Goal: Task Accomplishment & Management: Use online tool/utility

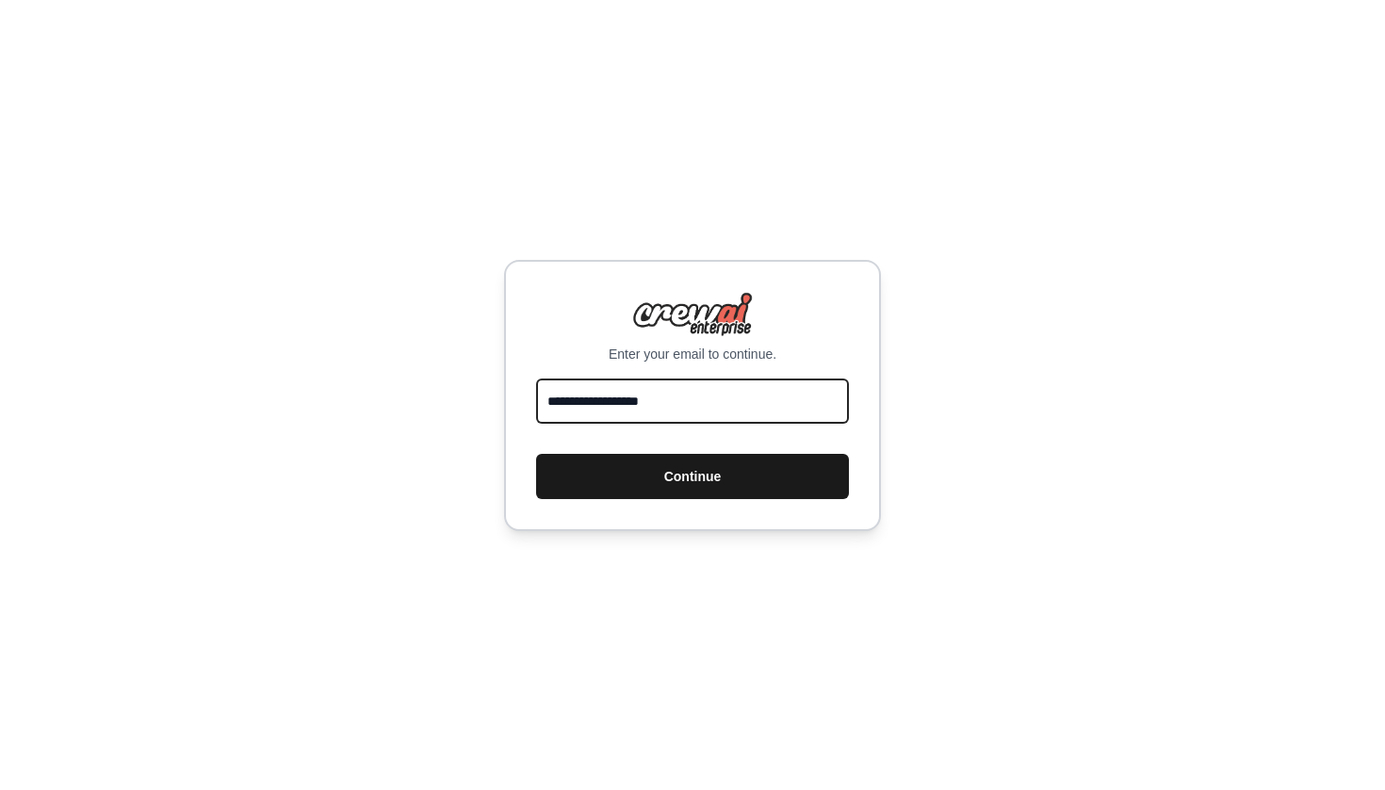
type input "**********"
click at [674, 467] on button "Continue" at bounding box center [692, 476] width 313 height 45
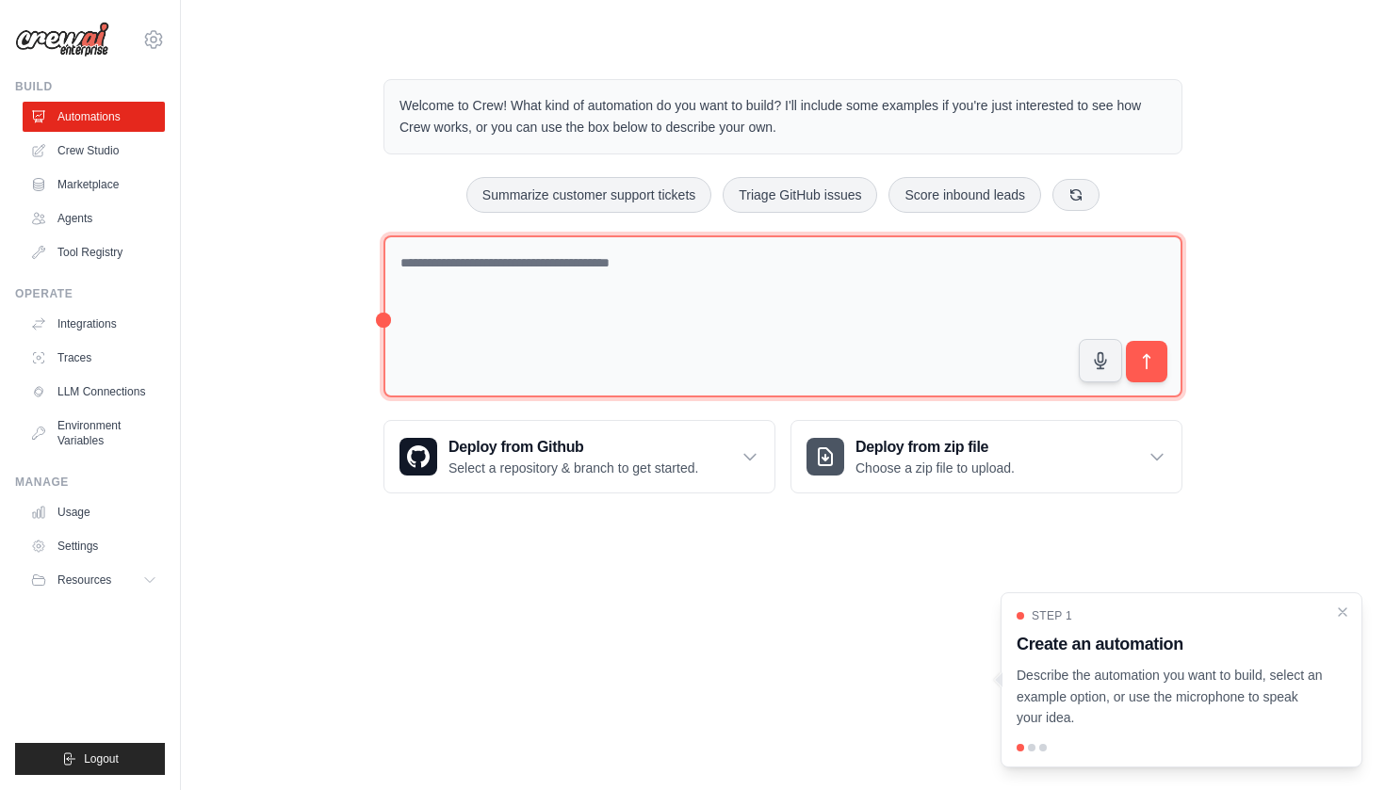
click at [674, 295] on textarea at bounding box center [782, 317] width 799 height 163
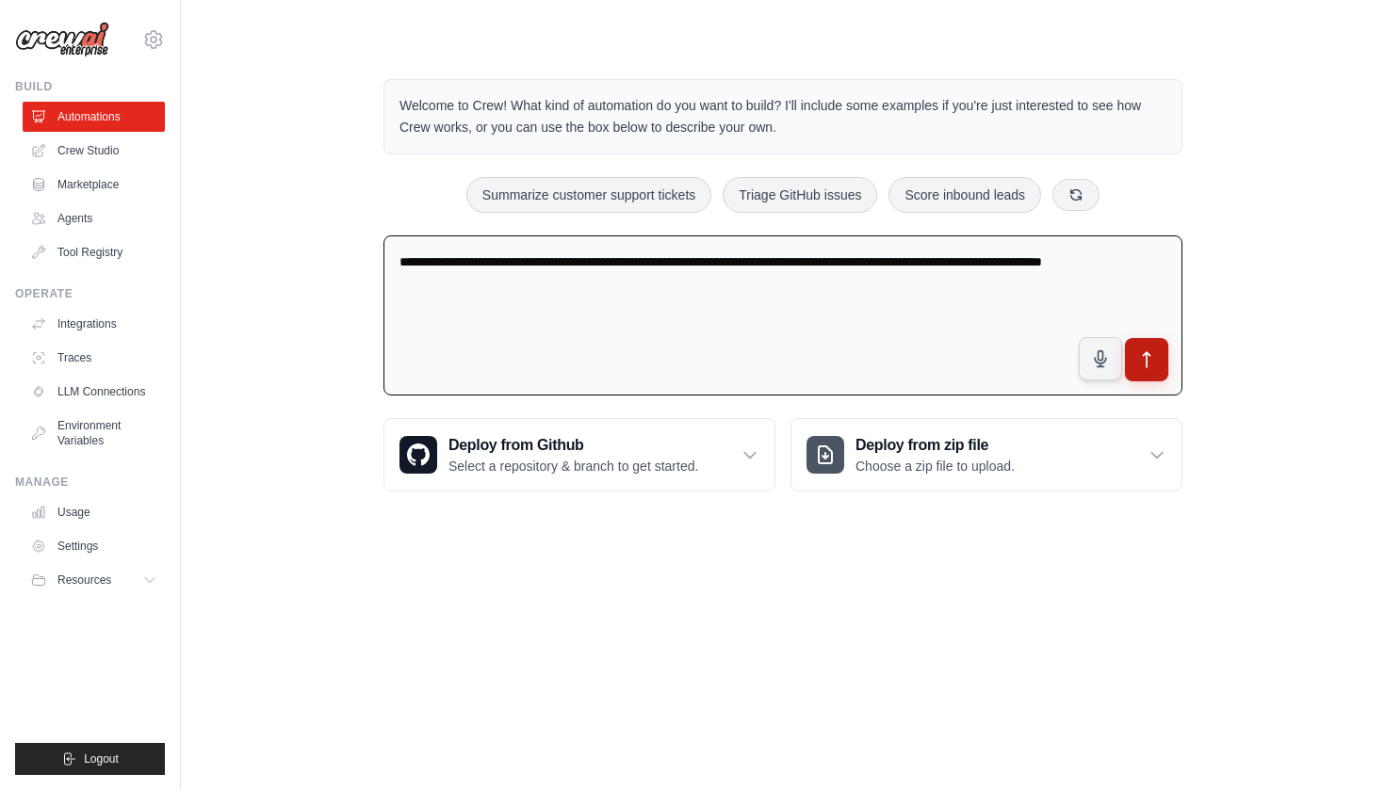
type textarea "**********"
click at [1155, 354] on icon "submit" at bounding box center [1147, 360] width 20 height 20
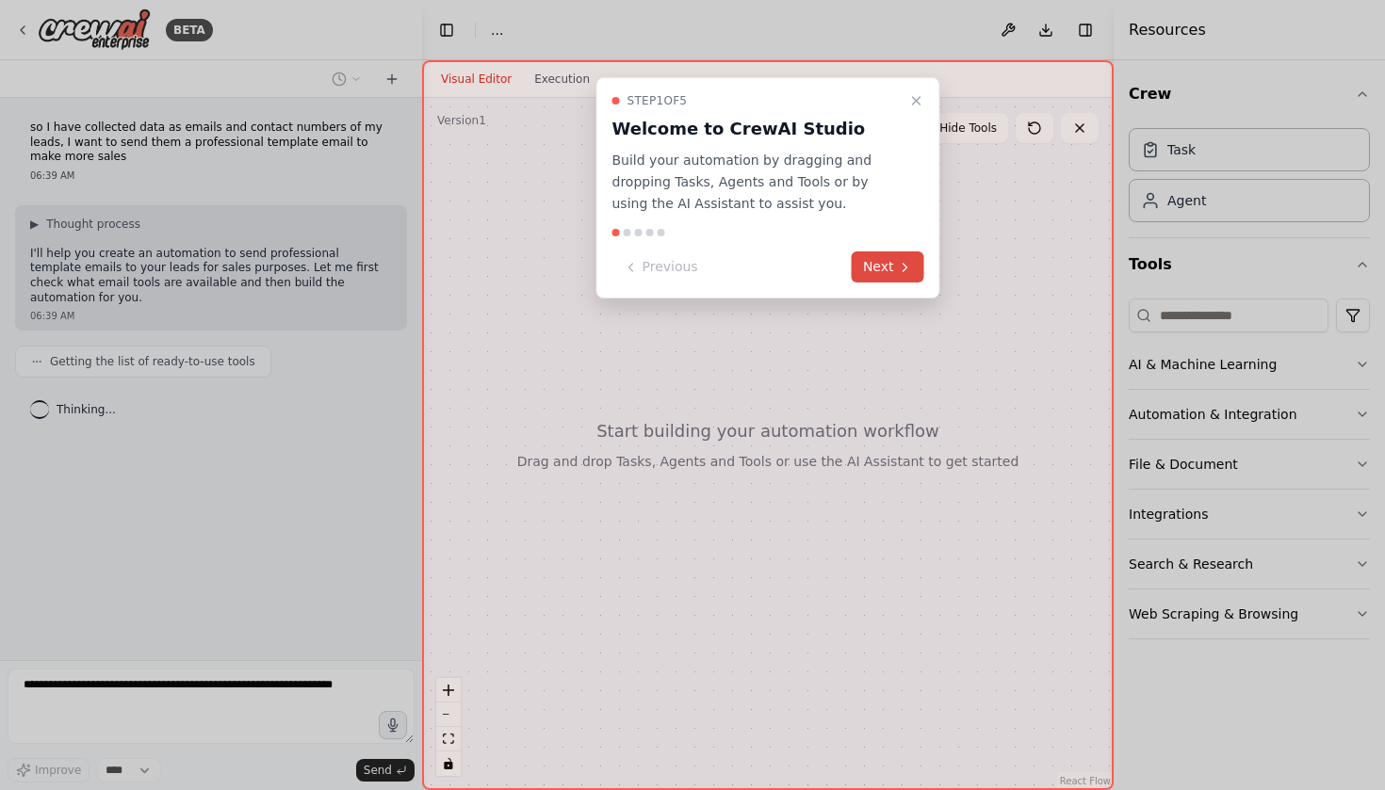
click at [897, 270] on button "Next" at bounding box center [888, 267] width 73 height 31
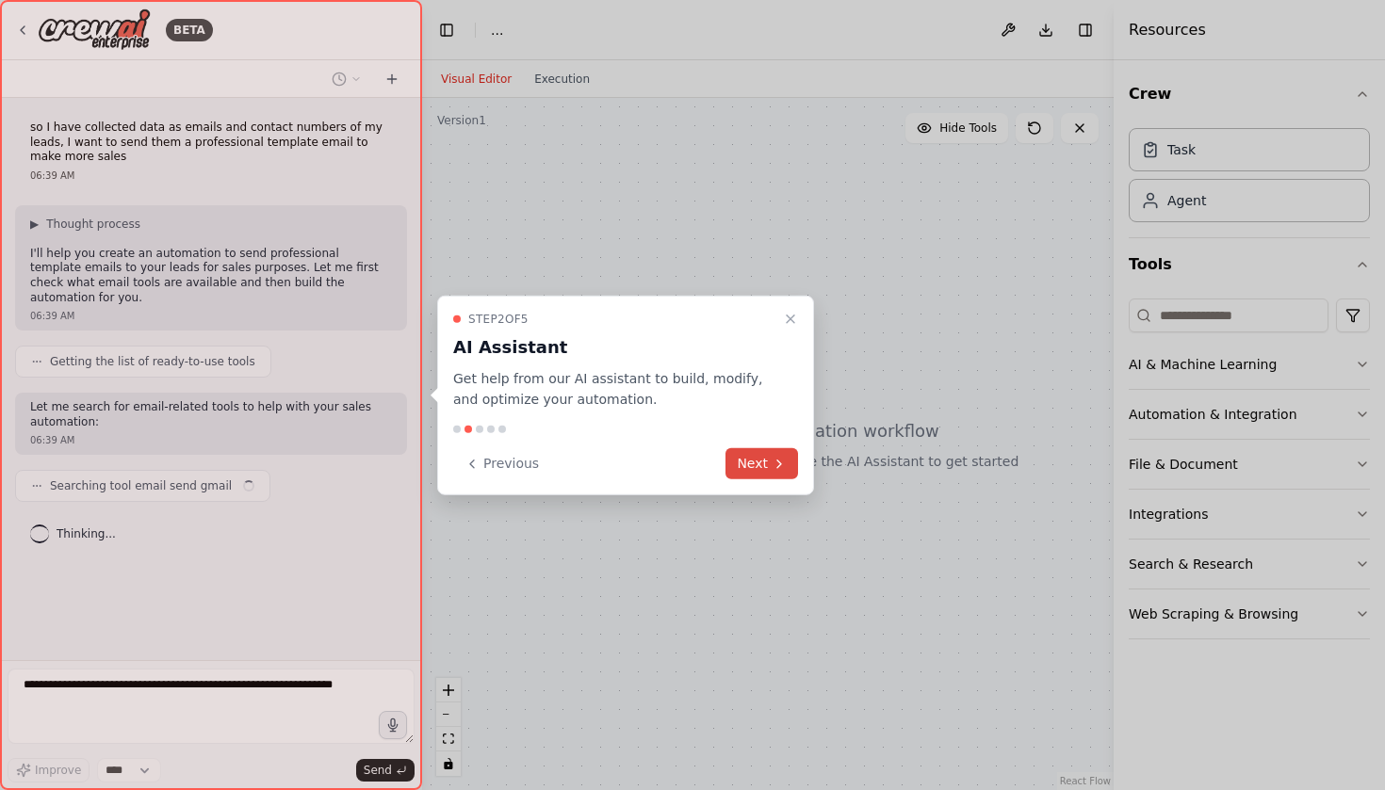
click at [775, 462] on icon at bounding box center [779, 463] width 15 height 15
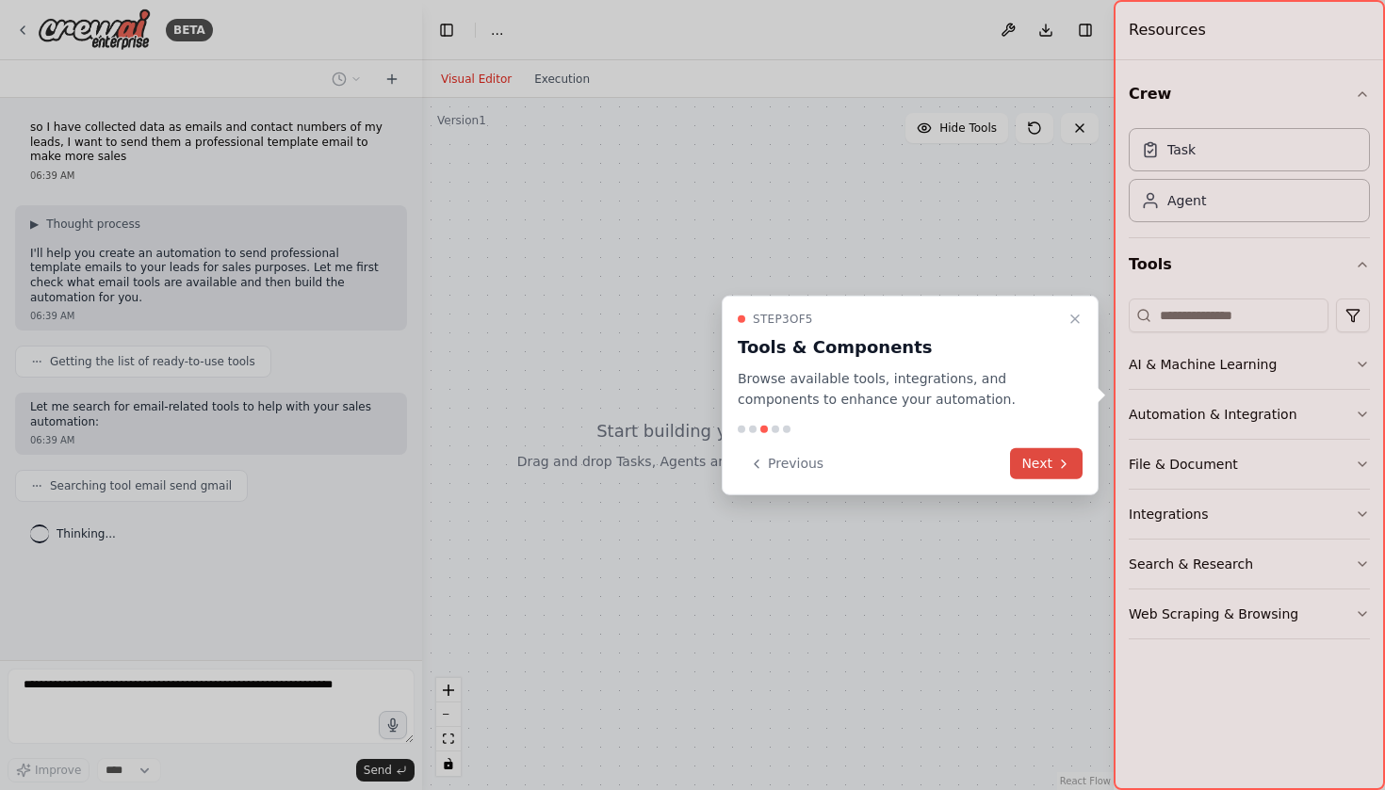
click at [1059, 470] on icon at bounding box center [1063, 463] width 15 height 15
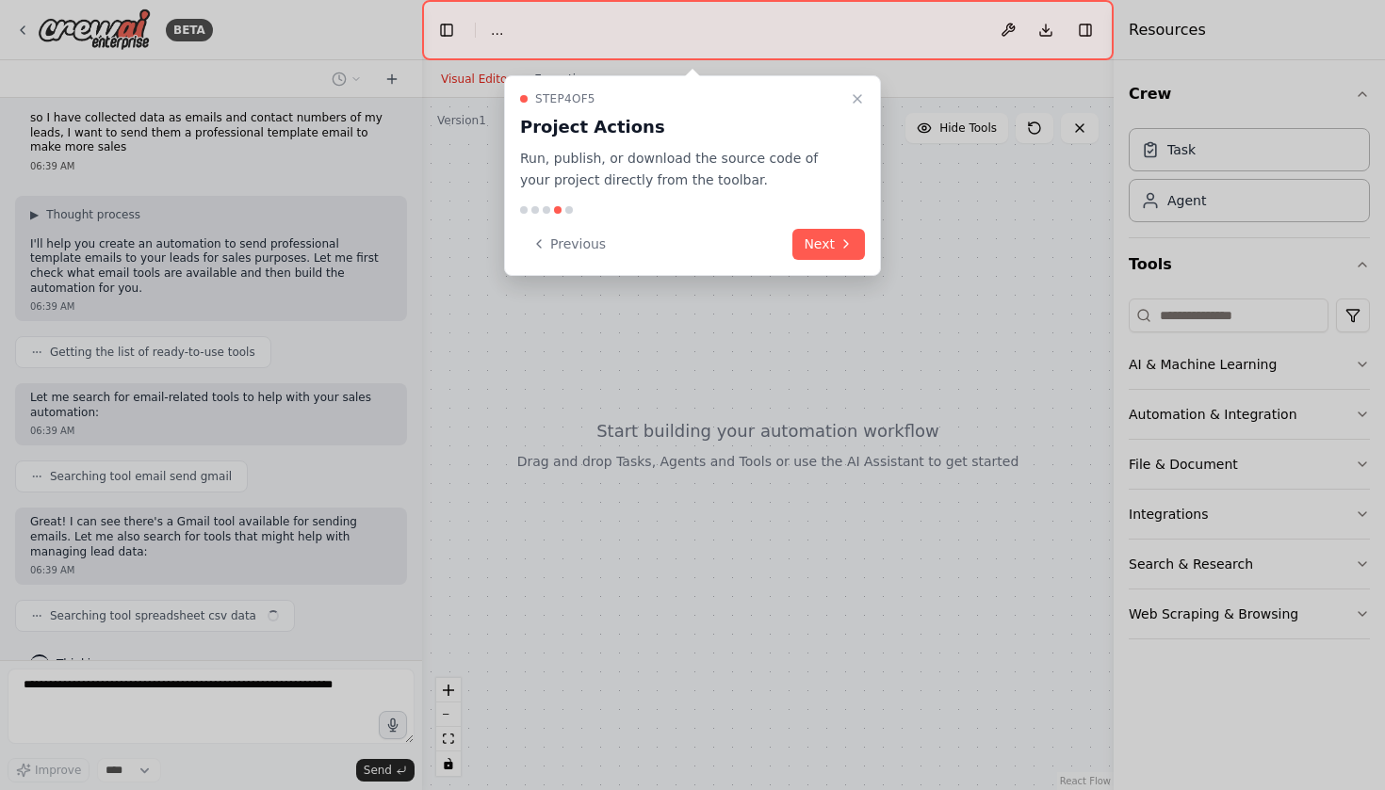
scroll to position [24, 0]
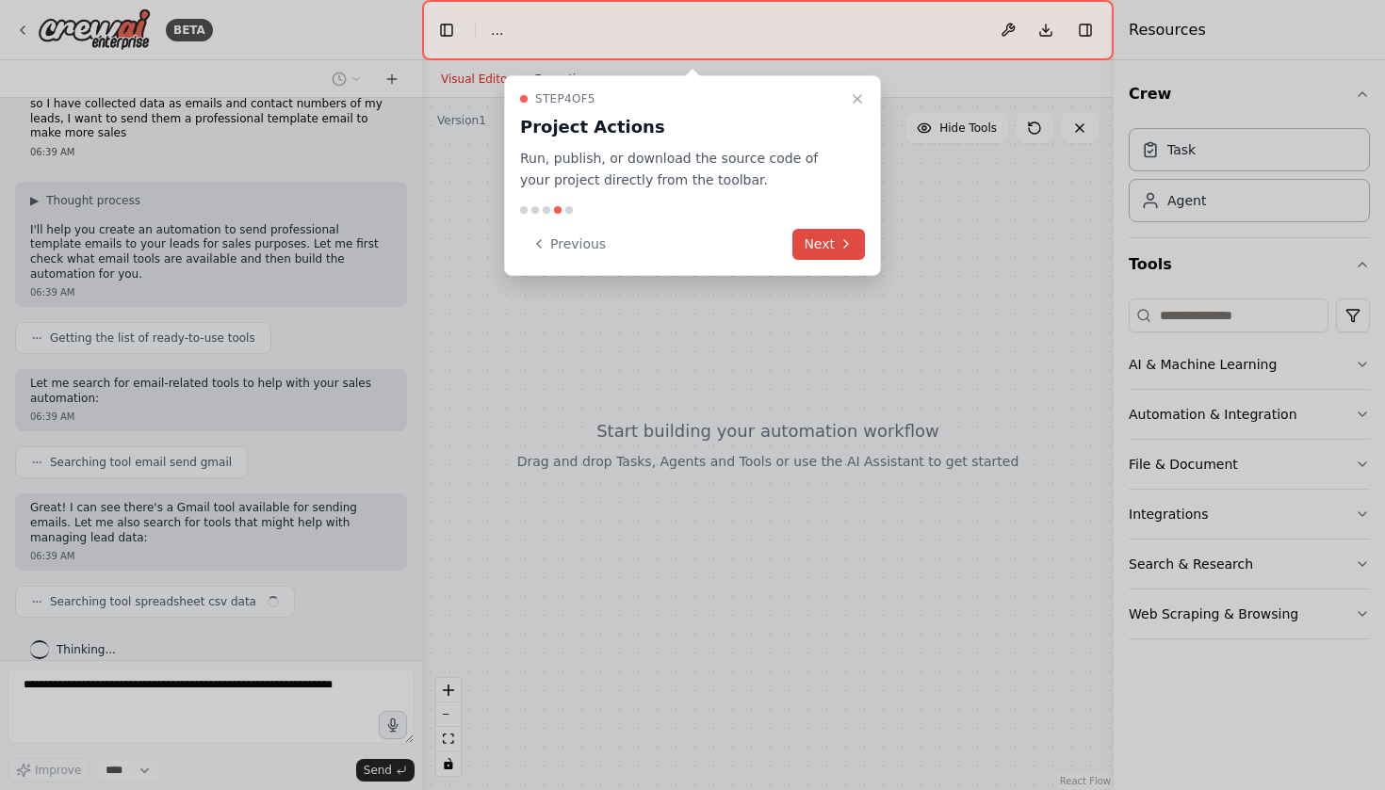
click at [853, 246] on icon at bounding box center [845, 243] width 15 height 15
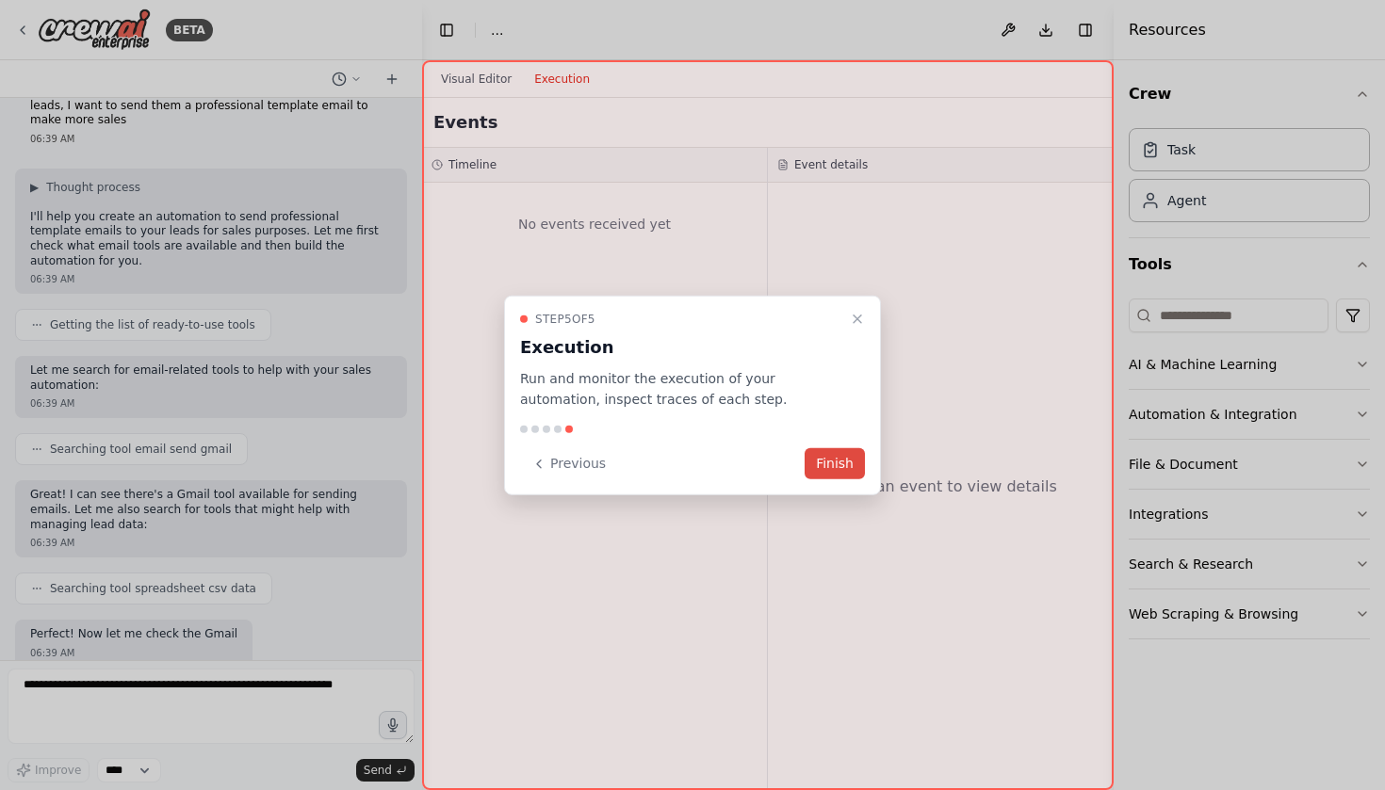
click at [828, 465] on button "Finish" at bounding box center [834, 463] width 60 height 31
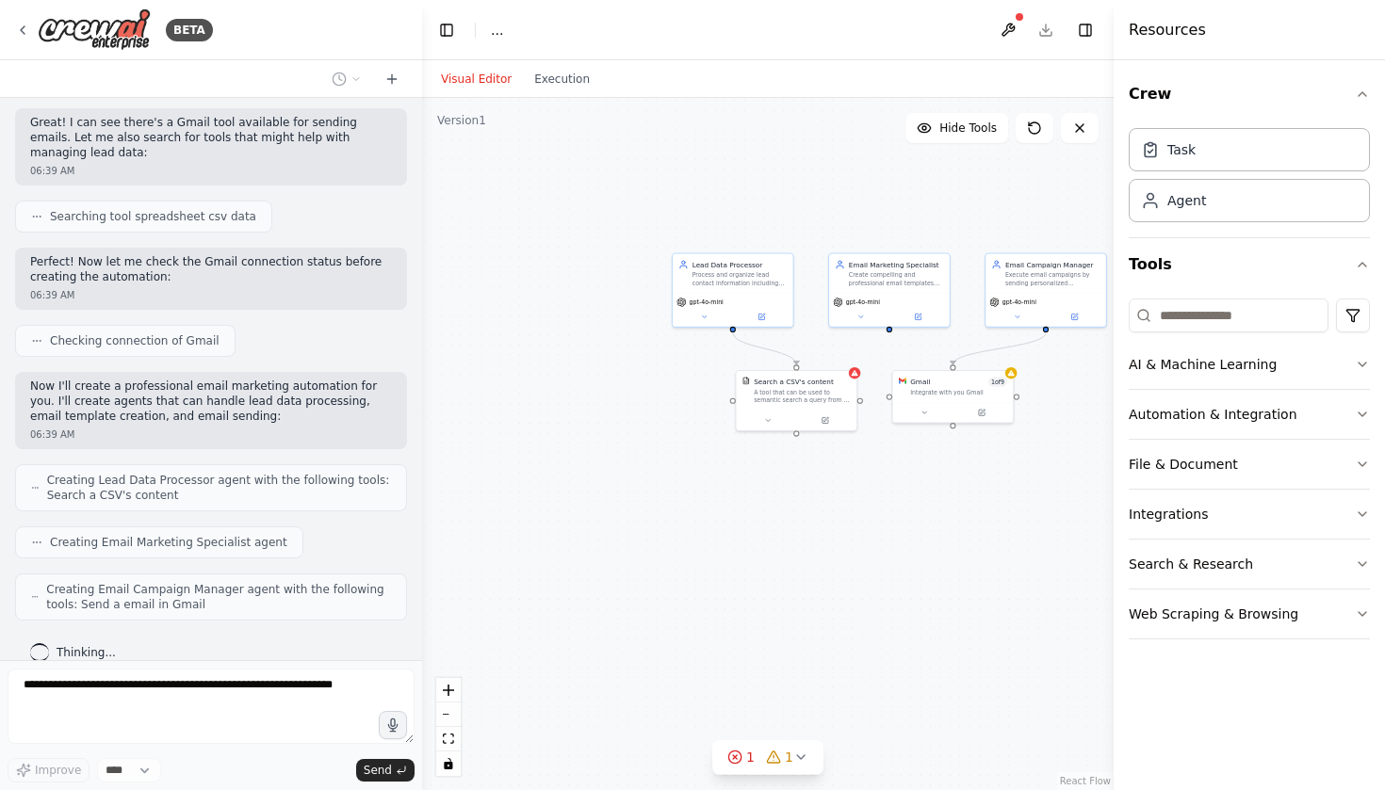
scroll to position [518, 0]
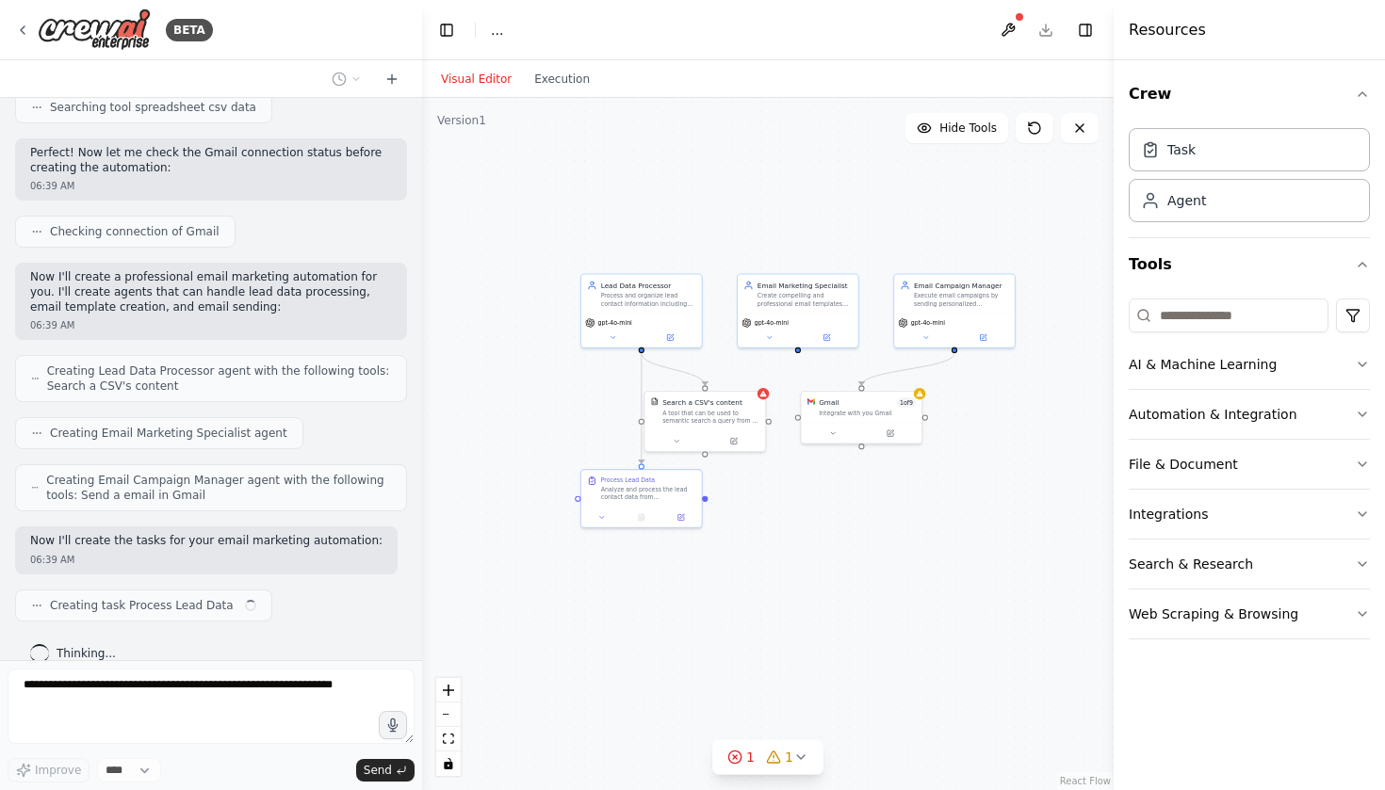
drag, startPoint x: 870, startPoint y: 190, endPoint x: 768, endPoint y: 221, distance: 107.3
click at [768, 221] on div ".deletable-edge-delete-btn { width: 20px; height: 20px; border: 0px solid #ffff…" at bounding box center [767, 444] width 691 height 692
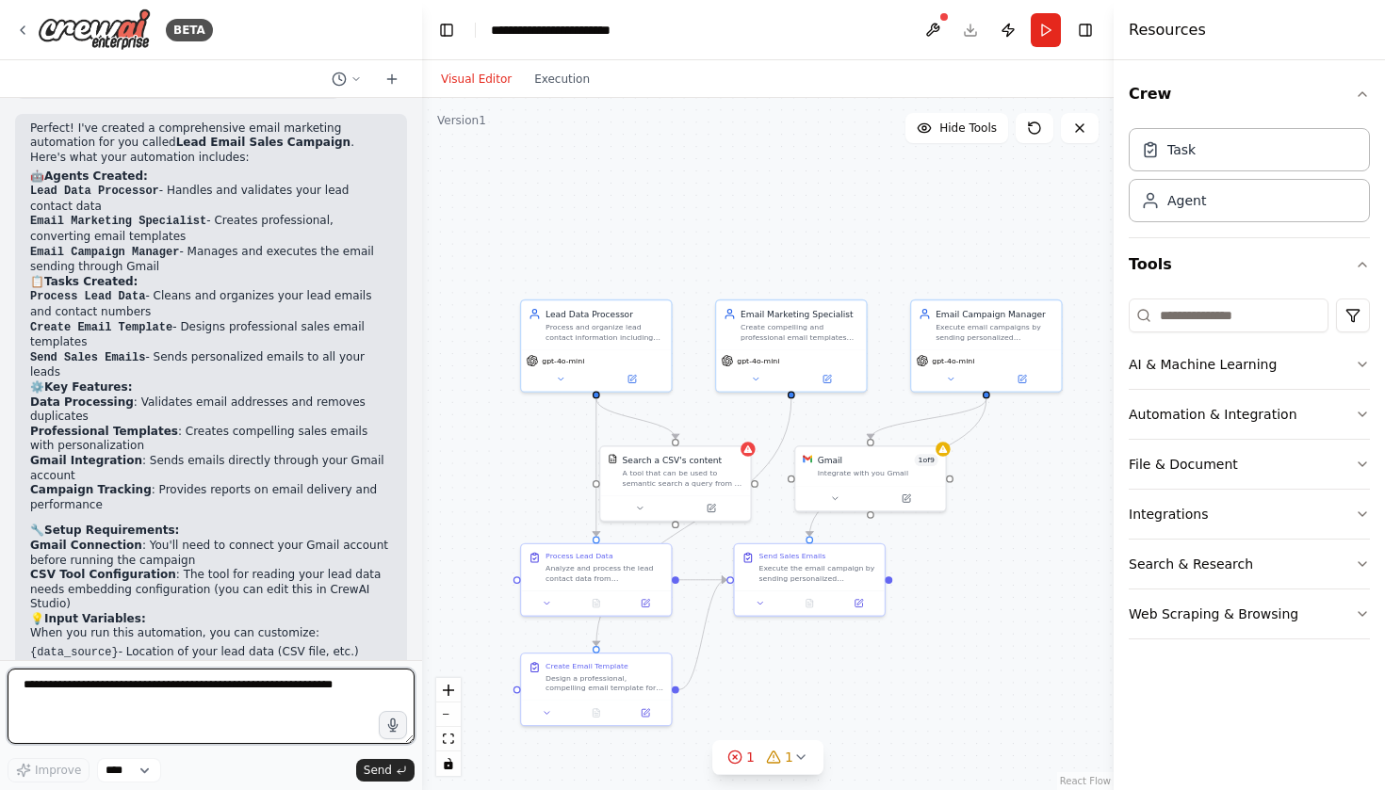
scroll to position [1321, 0]
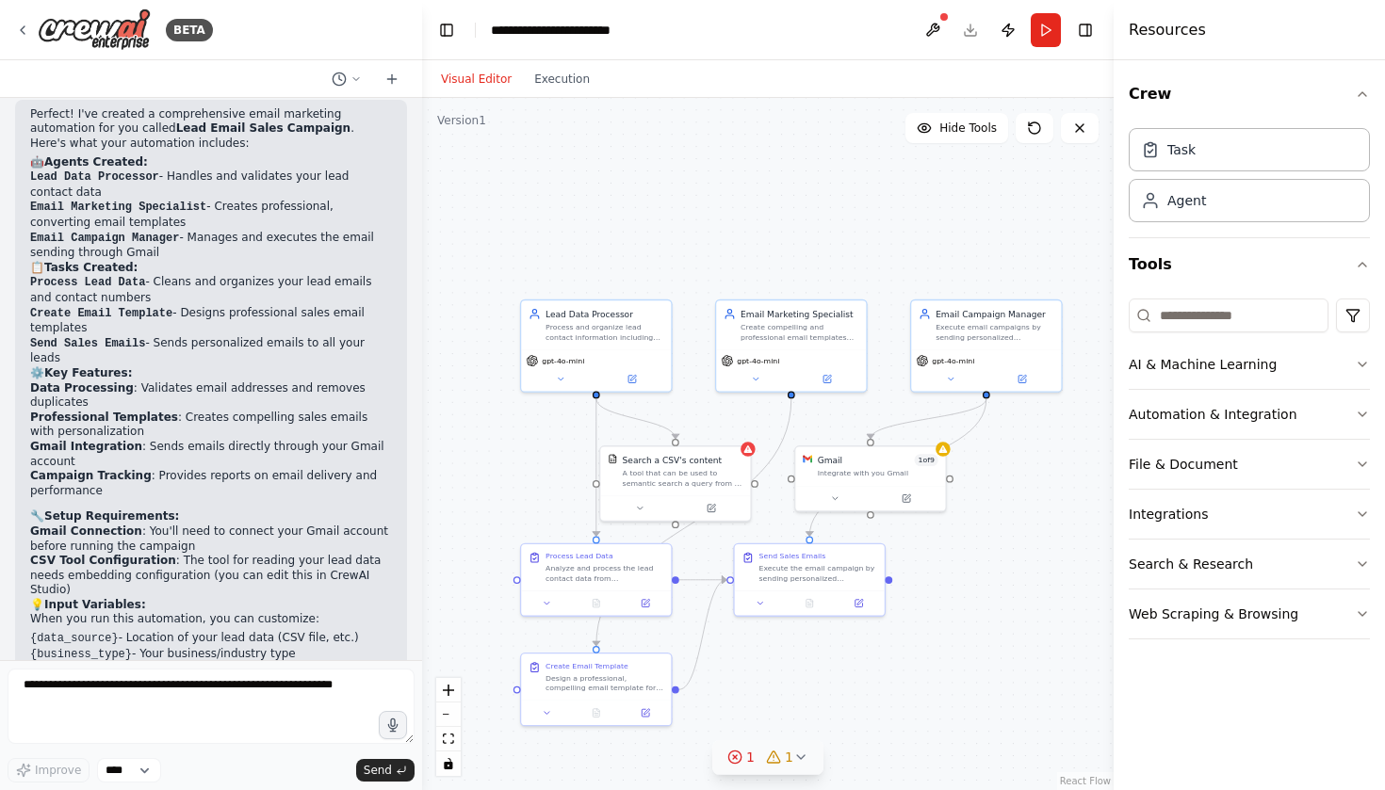
click at [805, 759] on icon at bounding box center [800, 757] width 15 height 15
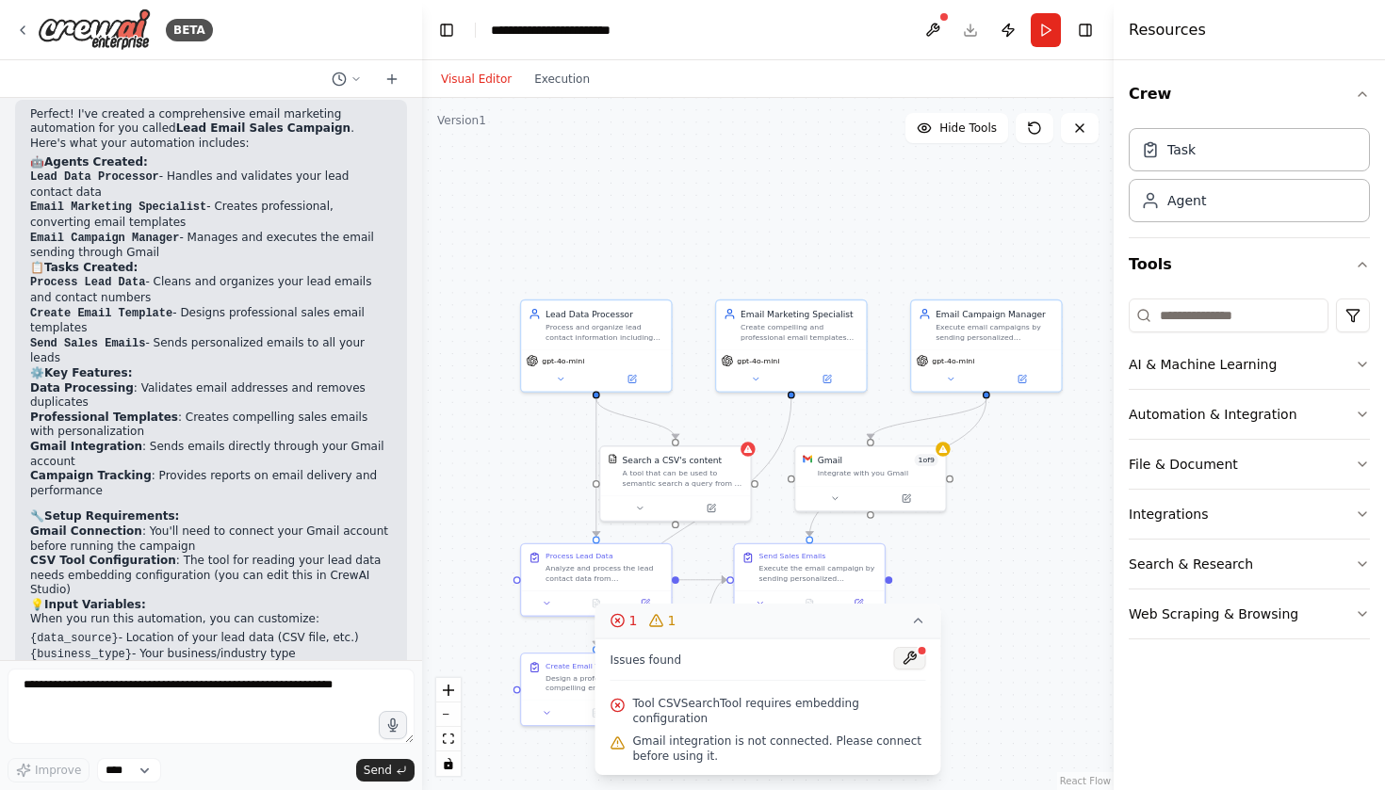
click at [905, 670] on button at bounding box center [910, 658] width 32 height 23
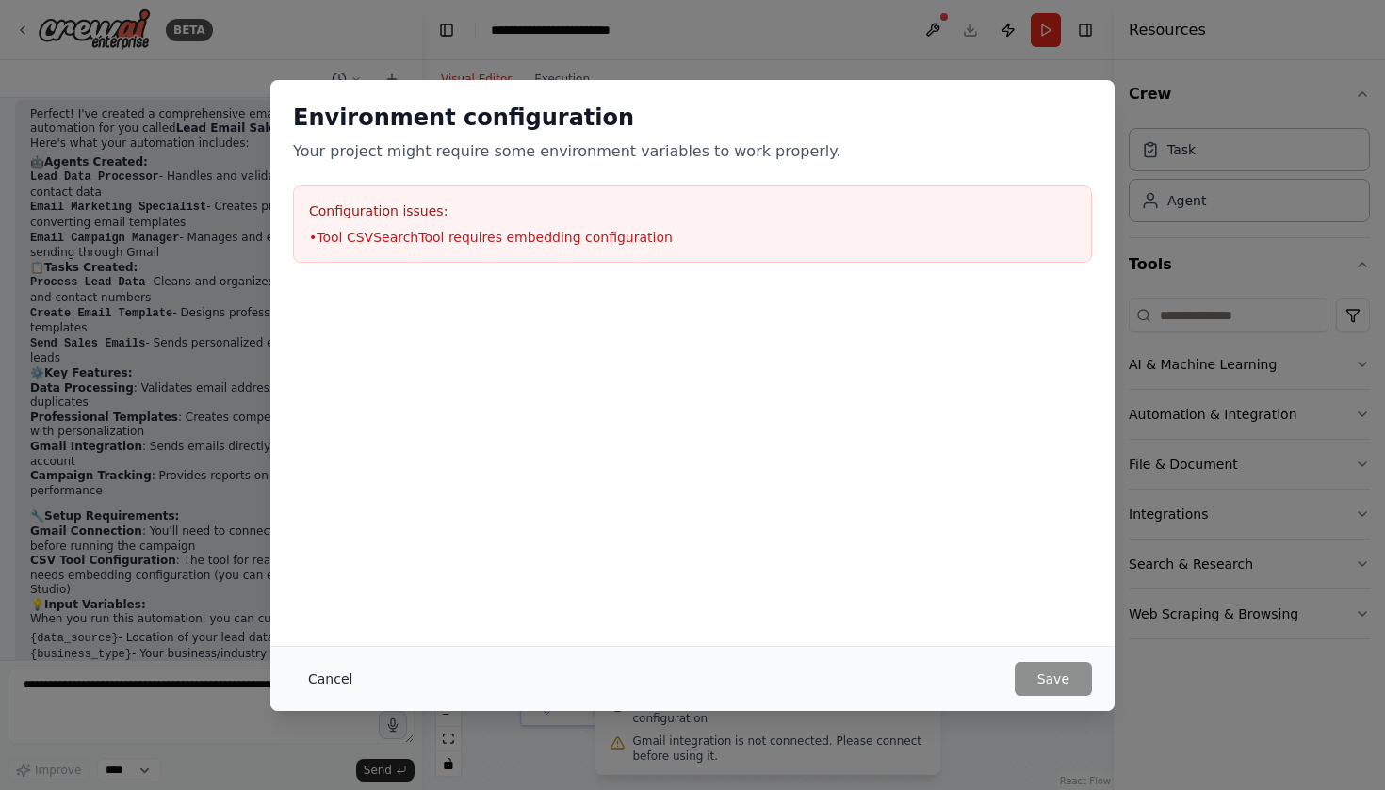
click at [332, 679] on button "Cancel" at bounding box center [330, 679] width 74 height 34
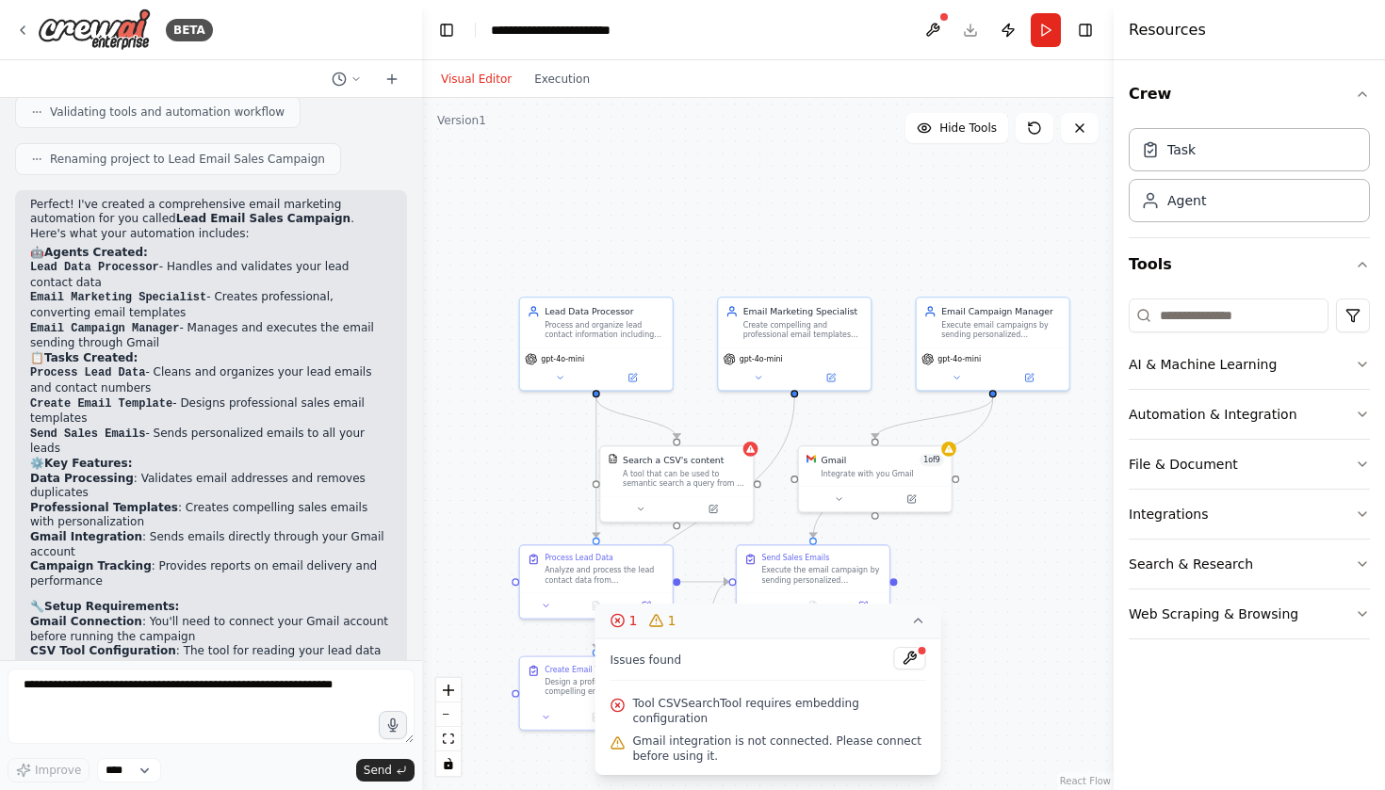
scroll to position [1225, 0]
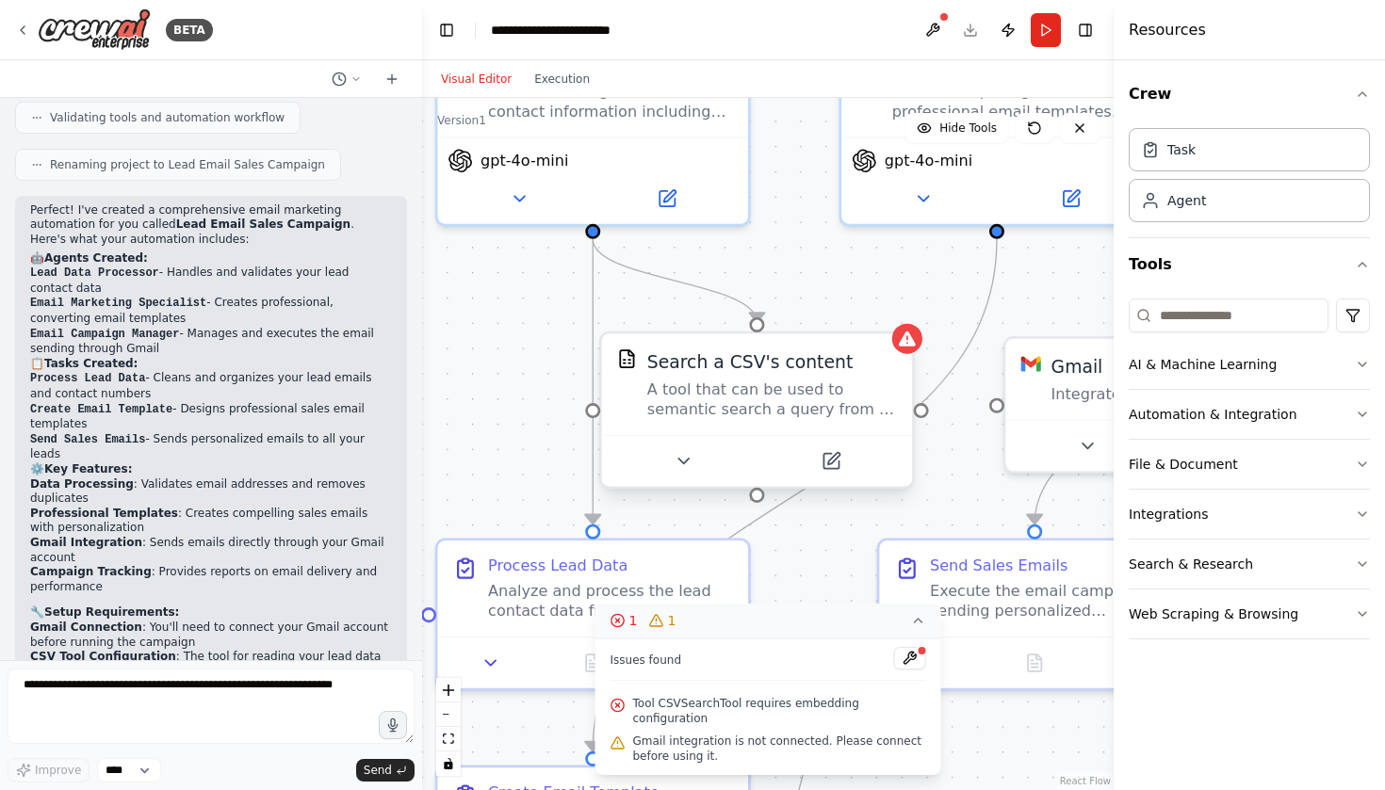
click at [732, 415] on div "A tool that can be used to semantic search a query from a CSV's content." at bounding box center [772, 400] width 250 height 41
click at [824, 462] on icon at bounding box center [830, 461] width 15 height 15
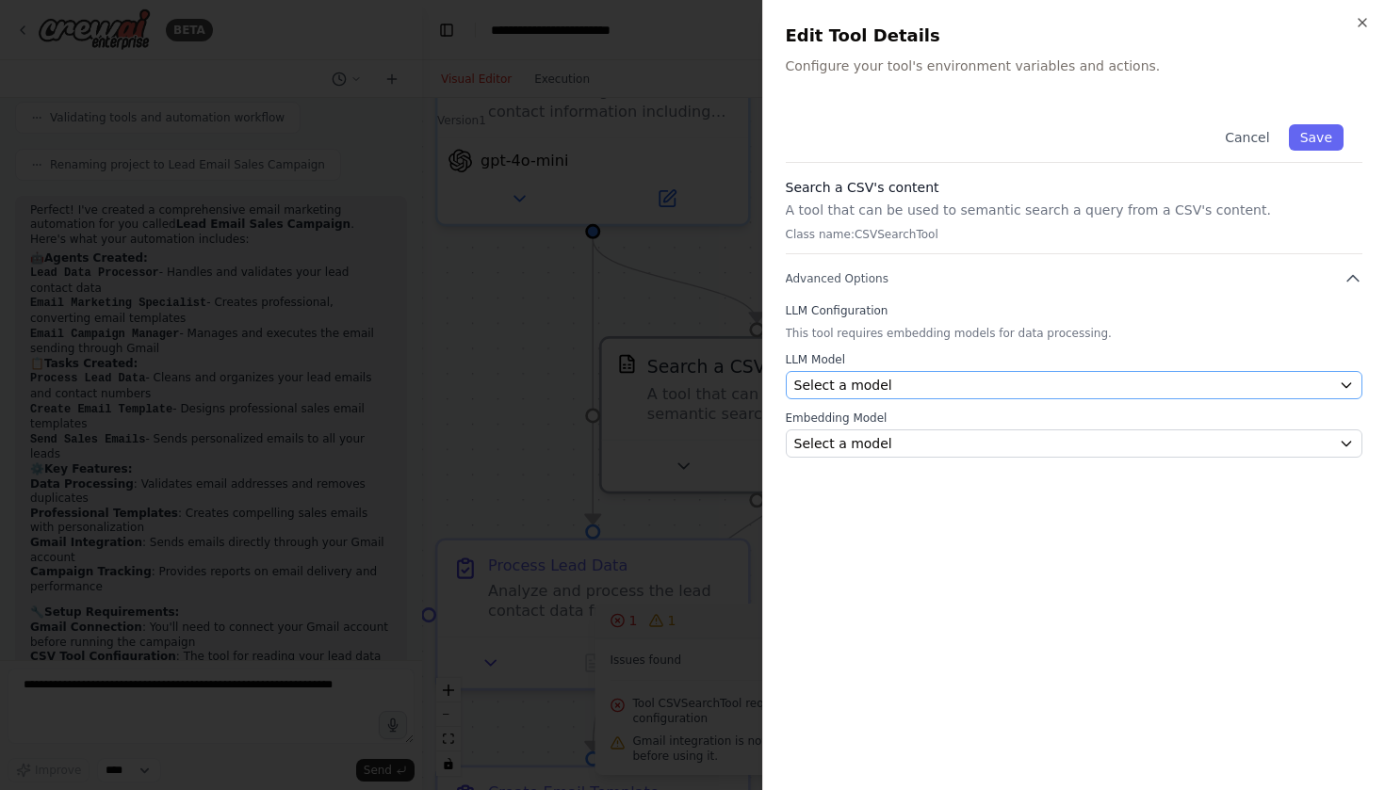
click at [848, 391] on span "Select a model" at bounding box center [843, 385] width 98 height 19
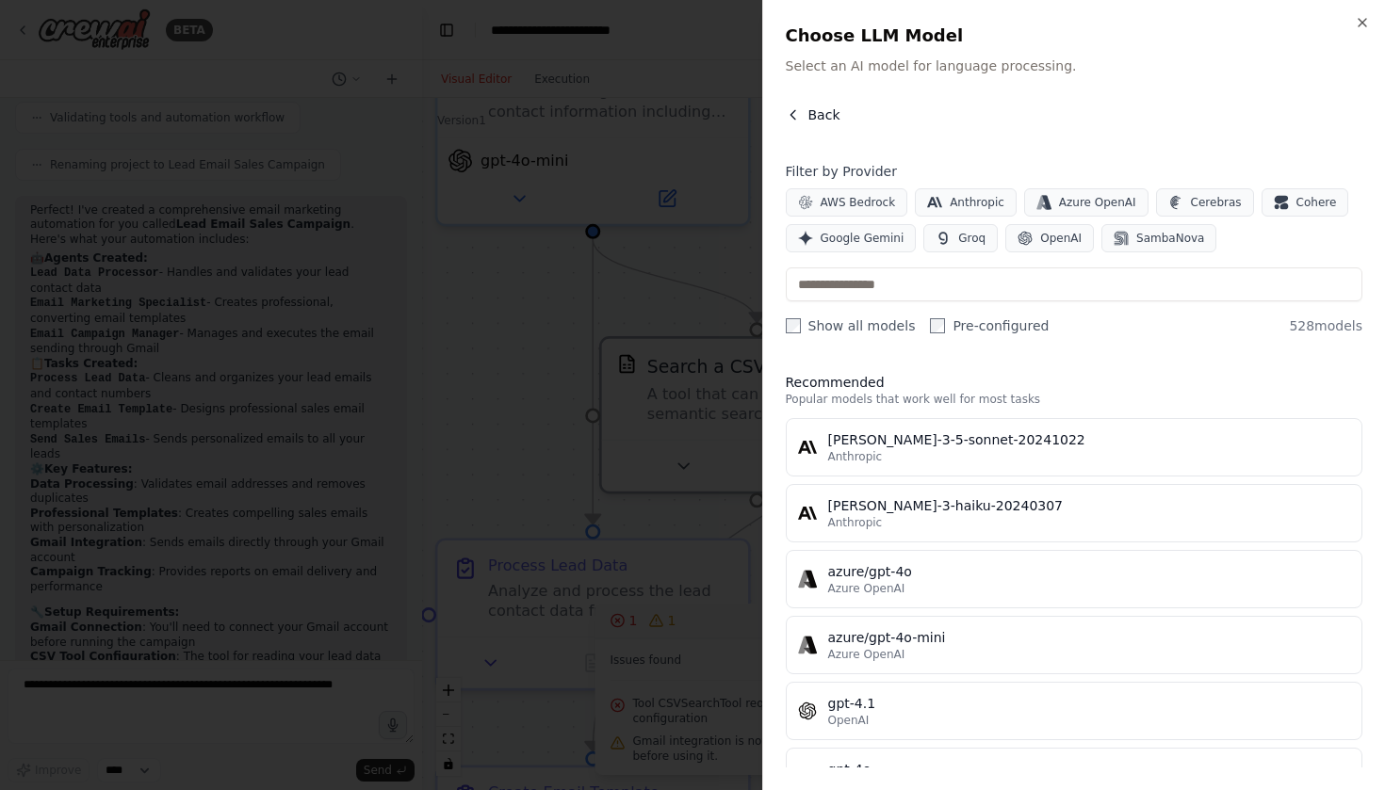
click at [816, 111] on span "Back" at bounding box center [824, 115] width 32 height 19
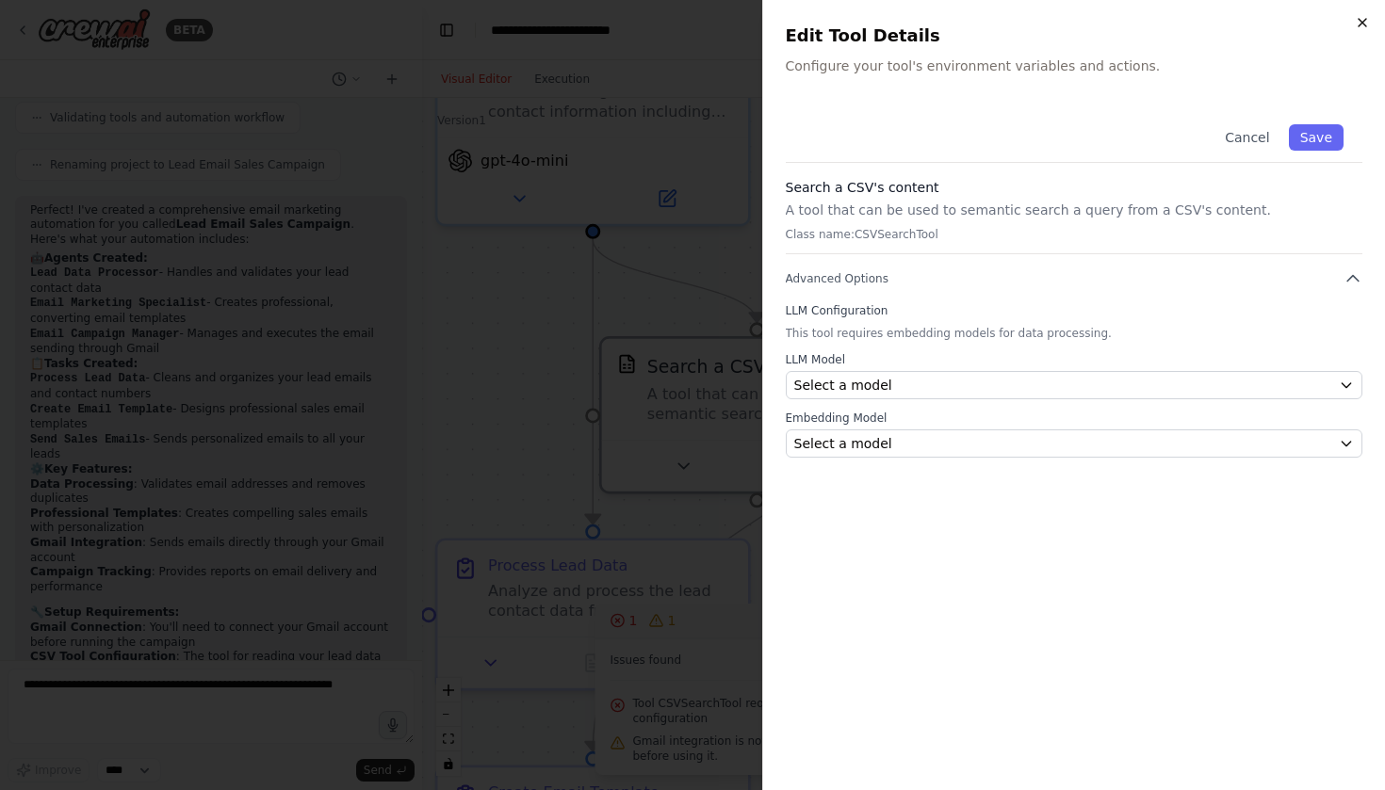
click at [1366, 24] on icon "button" at bounding box center [1362, 22] width 15 height 15
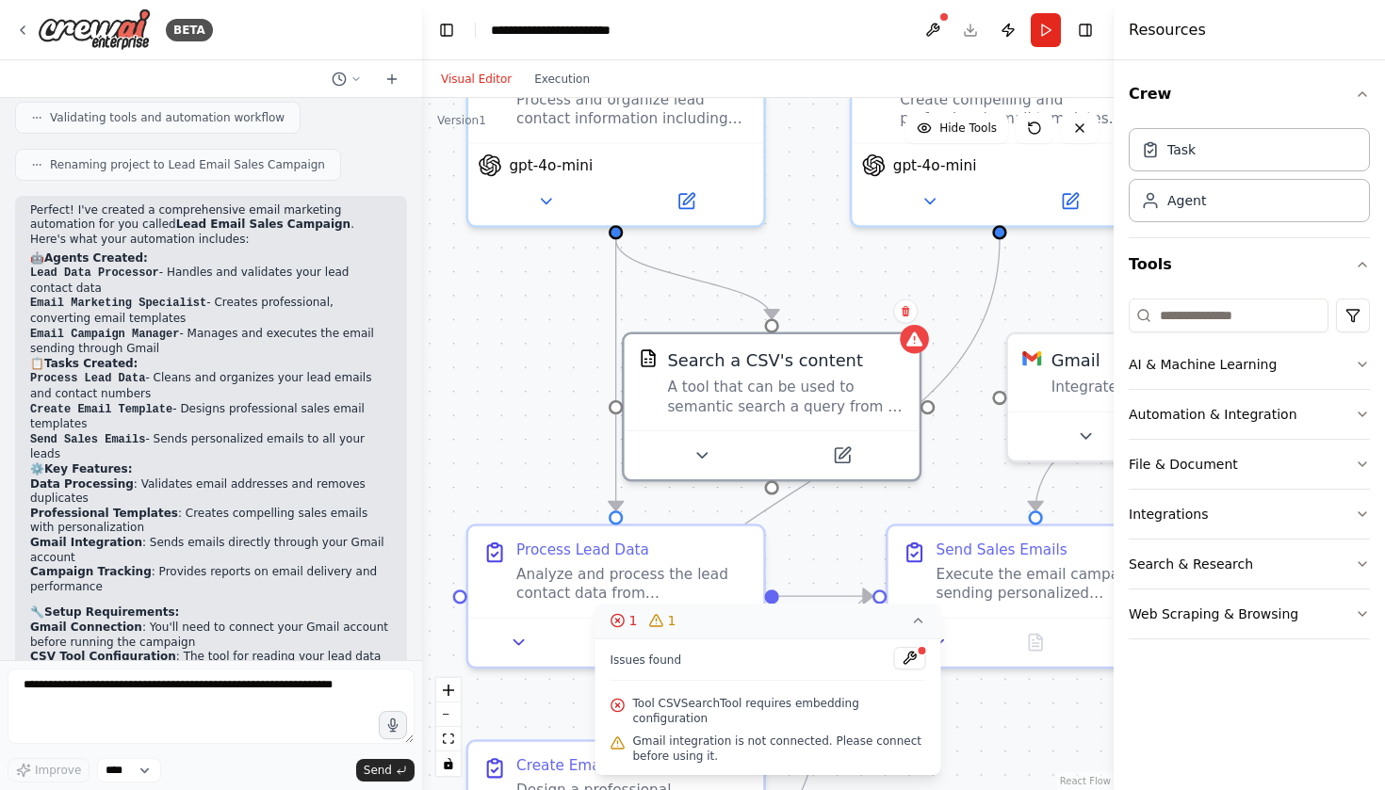
scroll to position [0, 0]
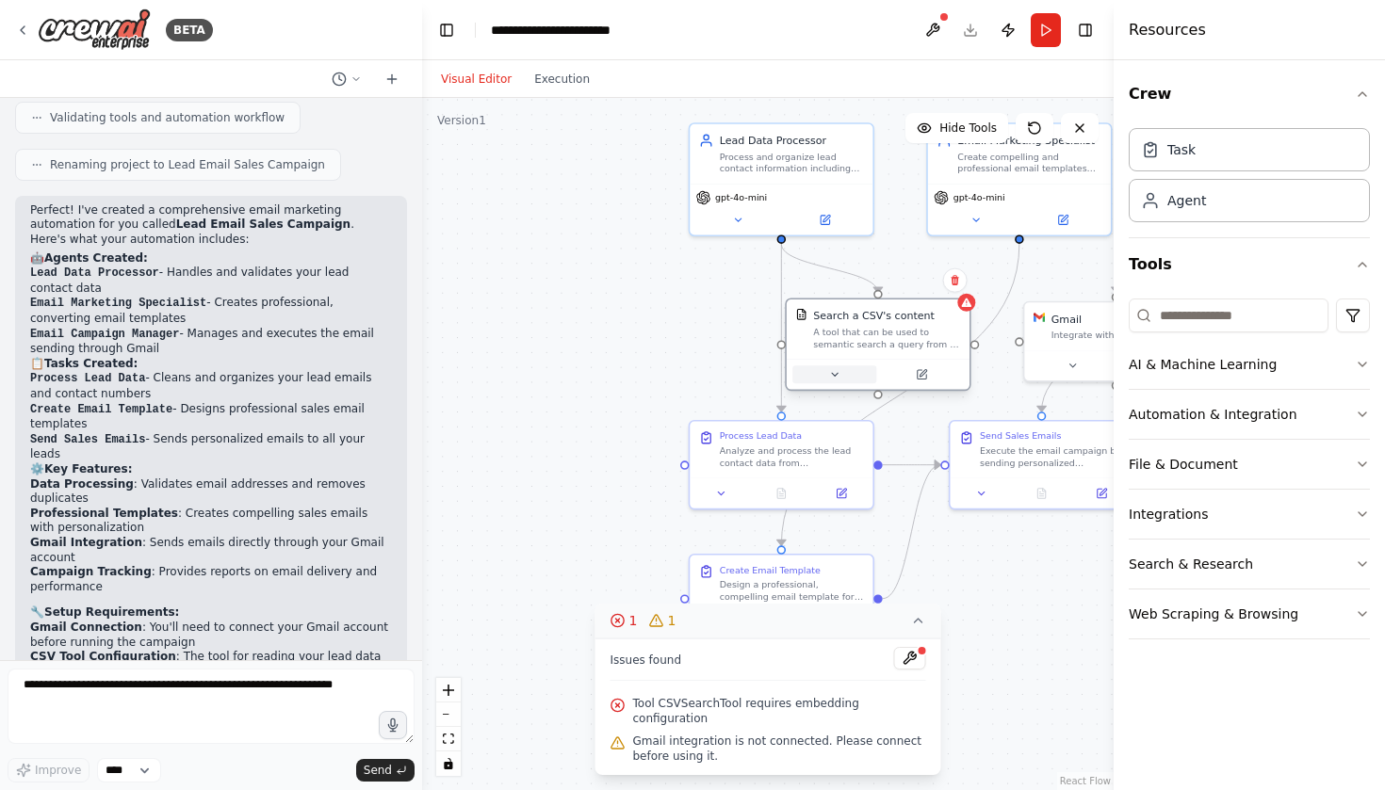
click at [826, 370] on button at bounding box center [834, 375] width 84 height 18
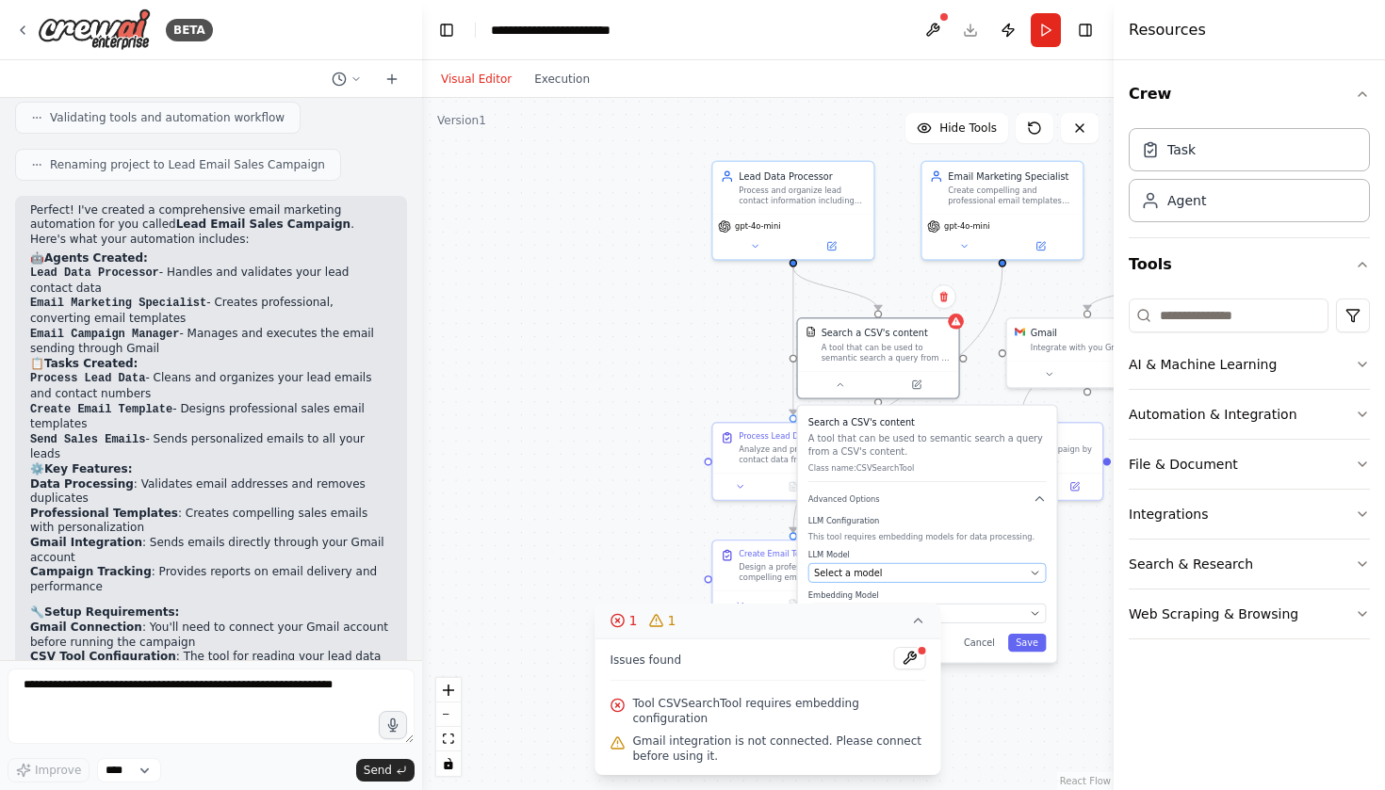
click at [963, 573] on div "Select a model" at bounding box center [919, 572] width 210 height 13
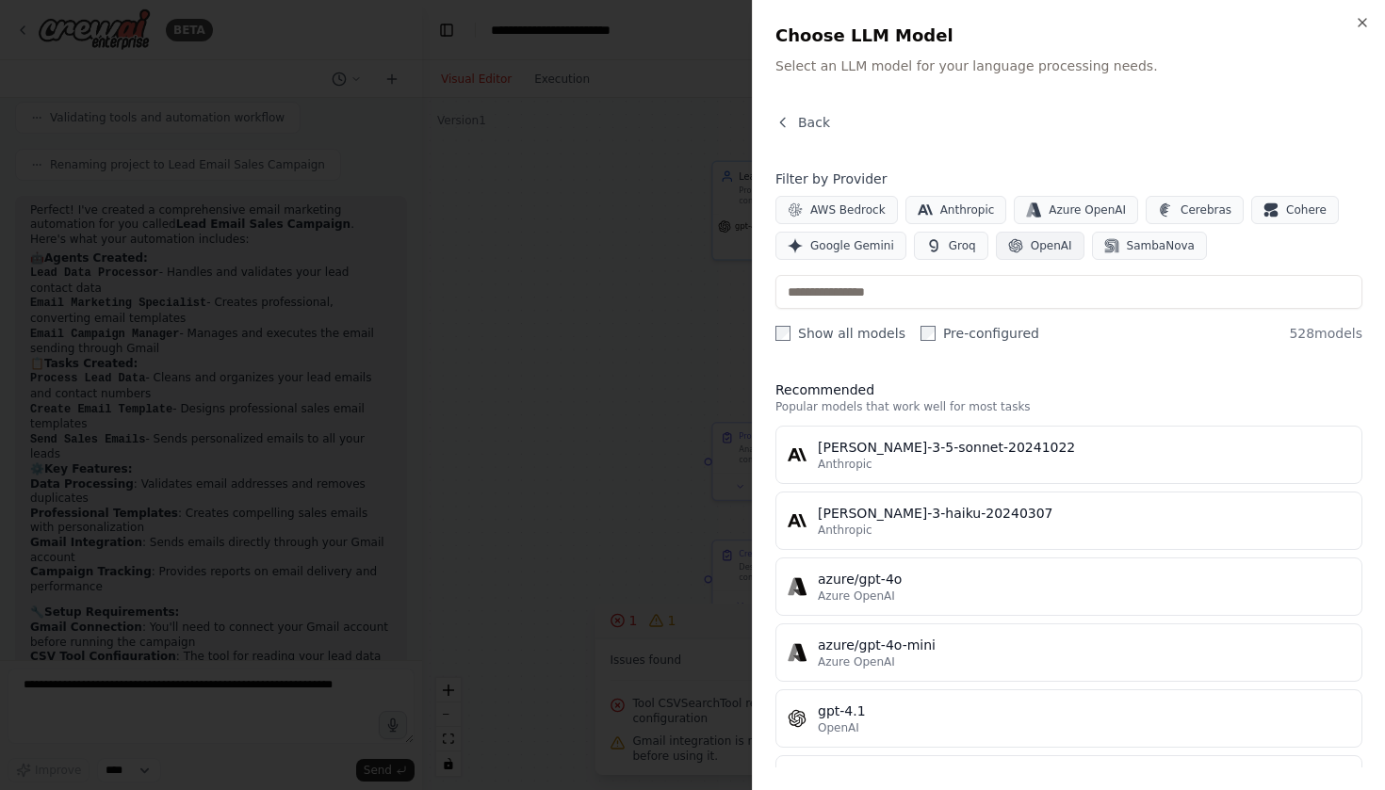
click at [1035, 242] on span "OpenAI" at bounding box center [1051, 245] width 41 height 15
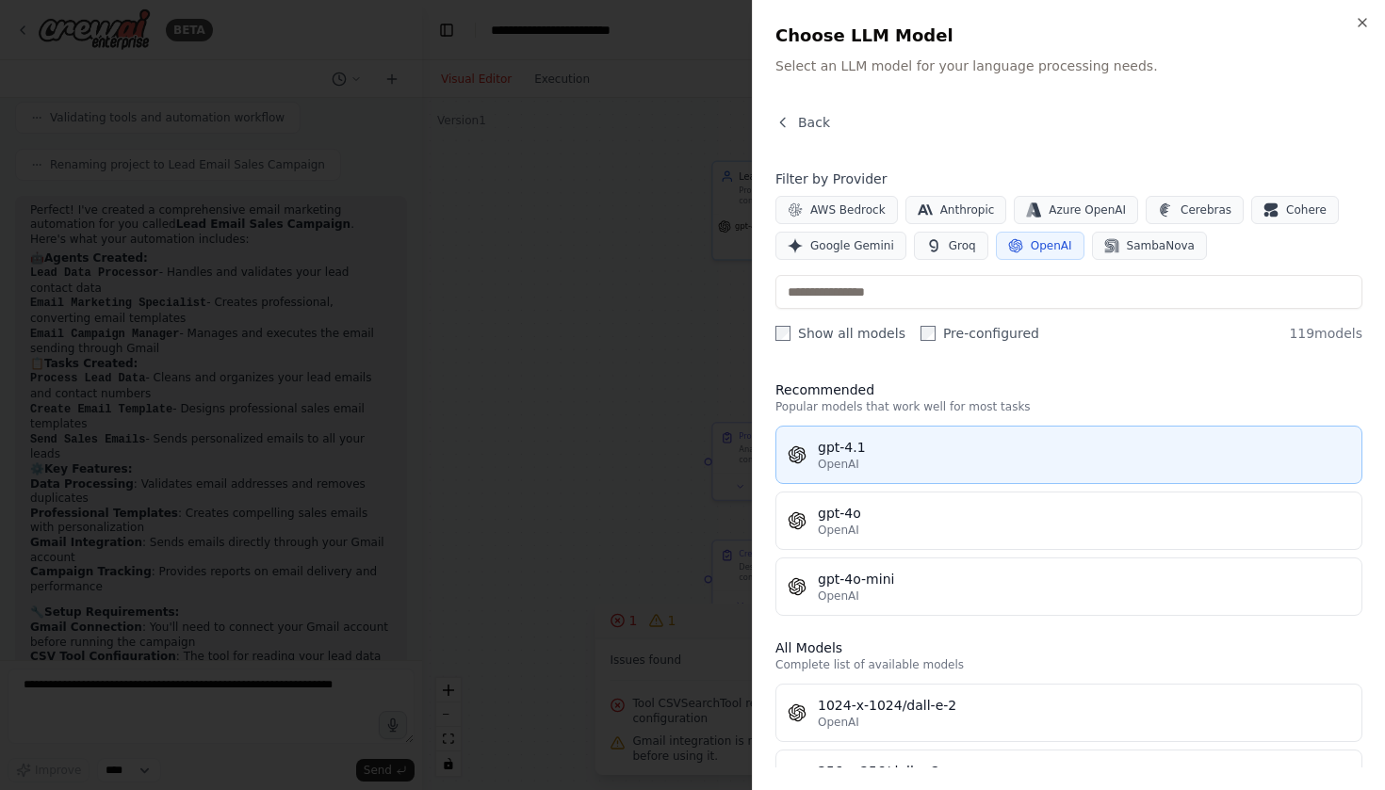
click at [959, 434] on button "gpt-4.1 OpenAI" at bounding box center [1068, 455] width 587 height 58
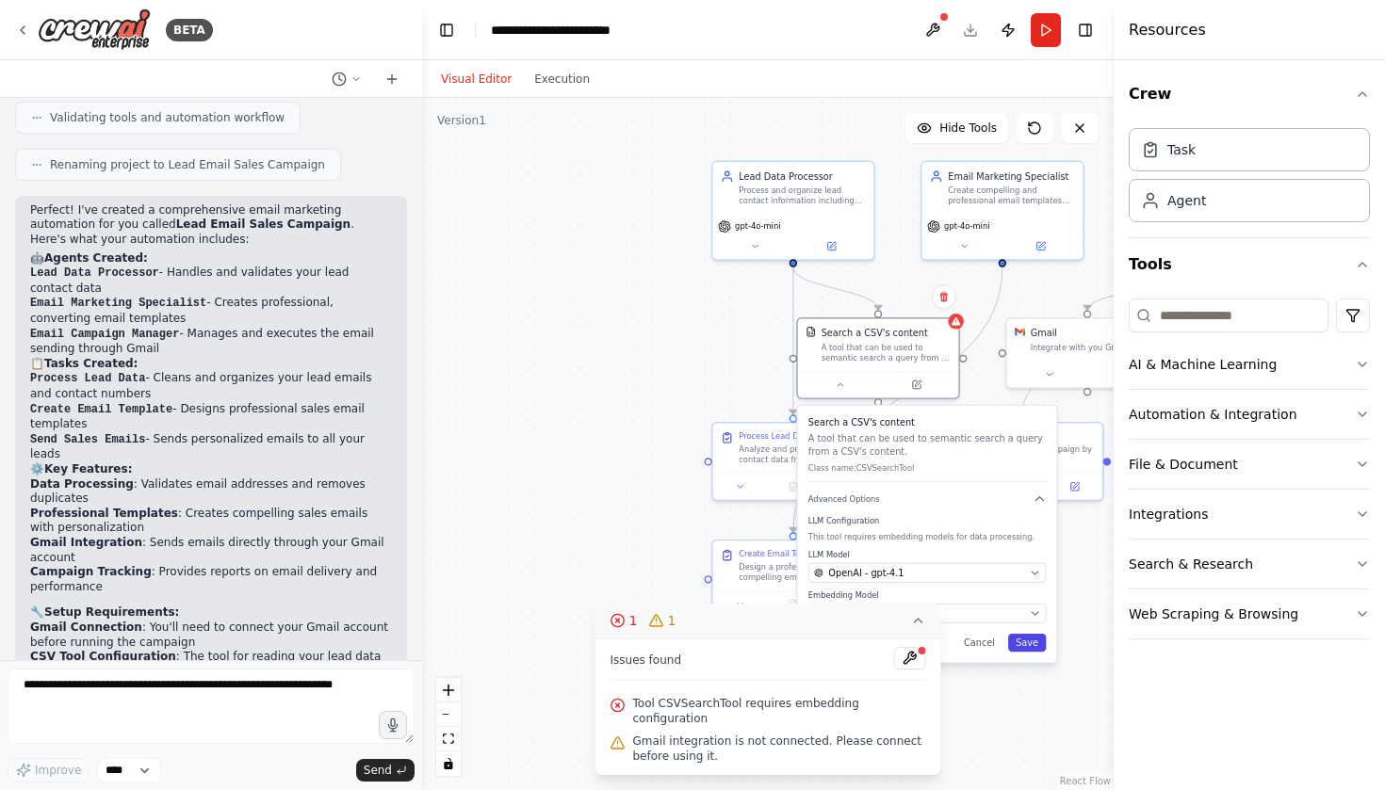
click at [1035, 642] on button "Save" at bounding box center [1027, 643] width 38 height 18
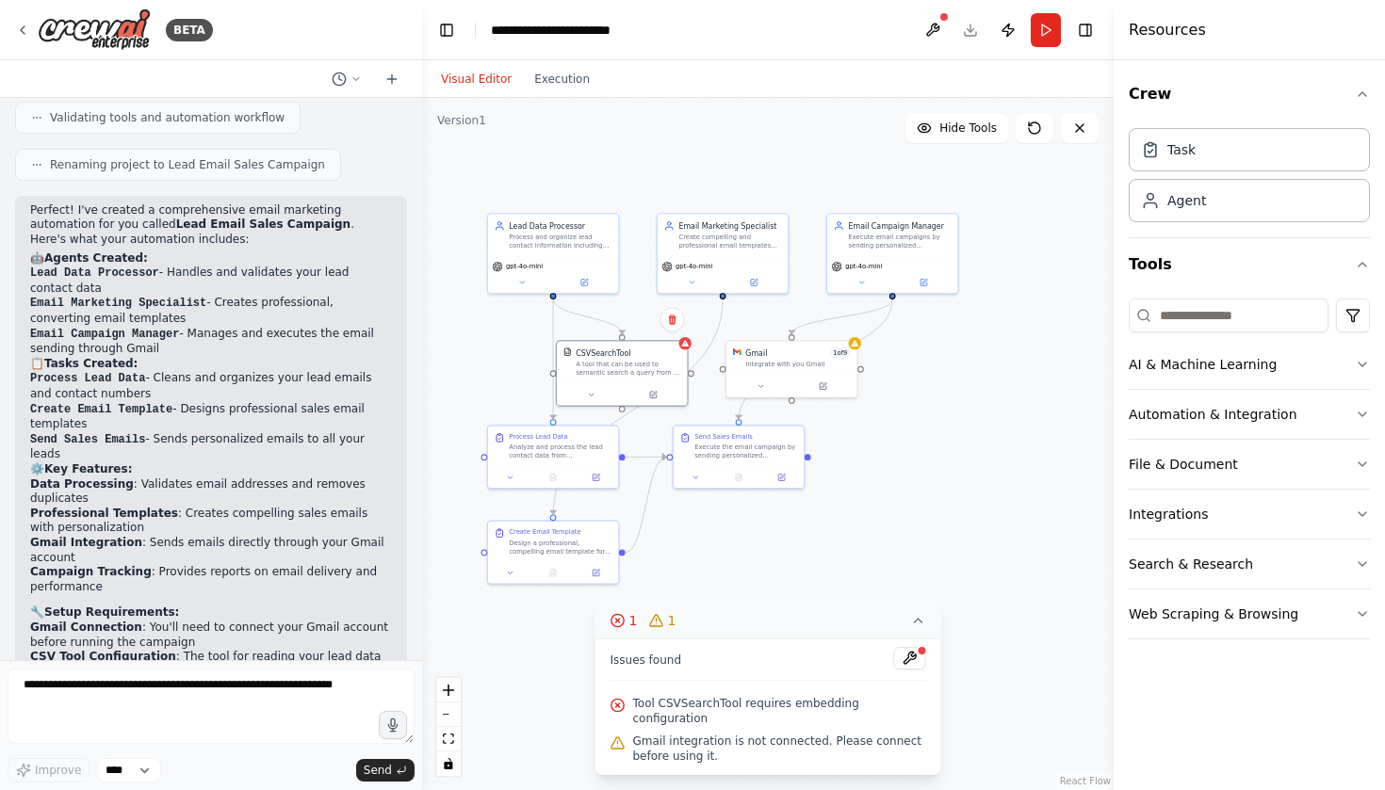
drag, startPoint x: 965, startPoint y: 559, endPoint x: 693, endPoint y: 550, distance: 271.4
click at [693, 550] on div ".deletable-edge-delete-btn { width: 20px; height: 20px; border: 0px solid #ffff…" at bounding box center [767, 444] width 691 height 692
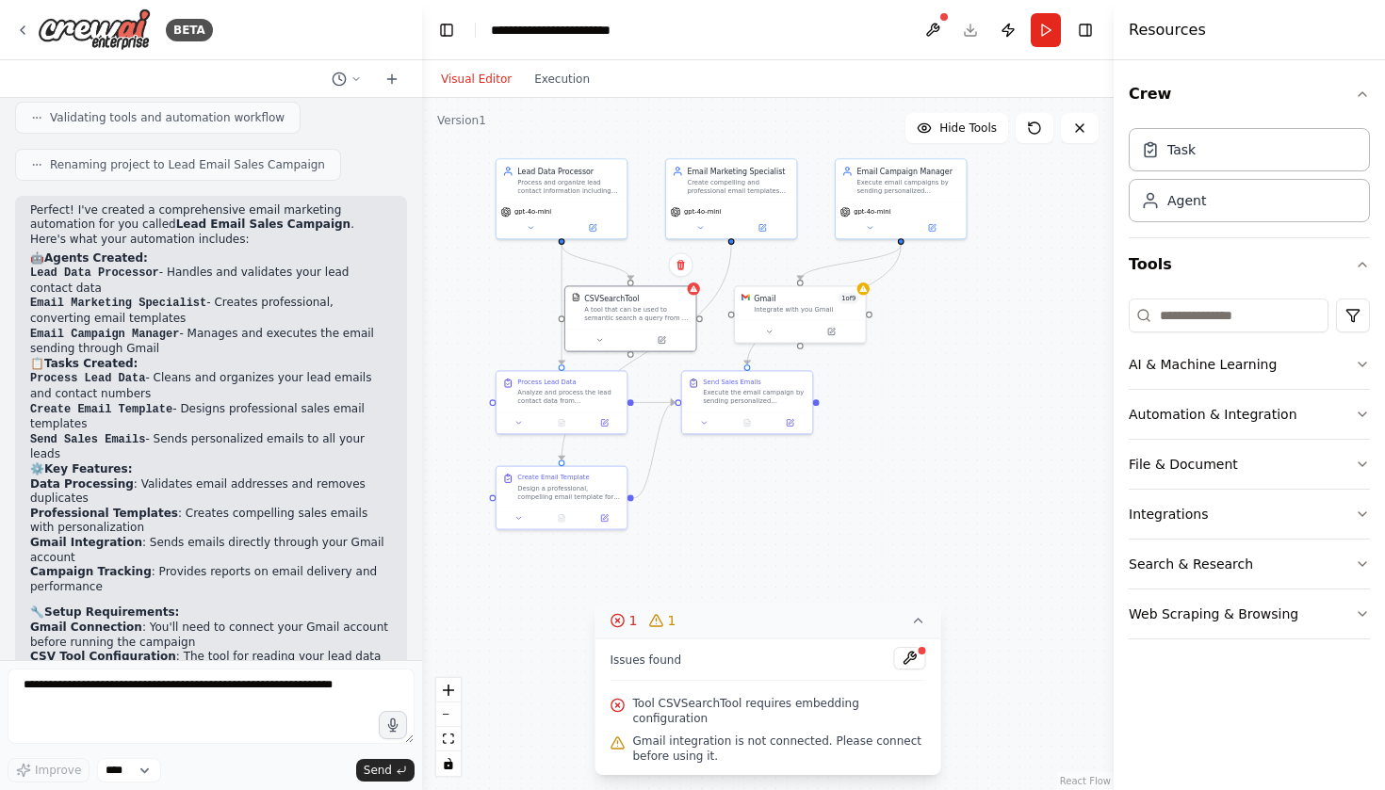
drag, startPoint x: 737, startPoint y: 546, endPoint x: 745, endPoint y: 492, distance: 55.3
click at [745, 492] on div ".deletable-edge-delete-btn { width: 20px; height: 20px; border: 0px solid #ffff…" at bounding box center [767, 444] width 691 height 692
click at [913, 670] on button at bounding box center [910, 658] width 32 height 23
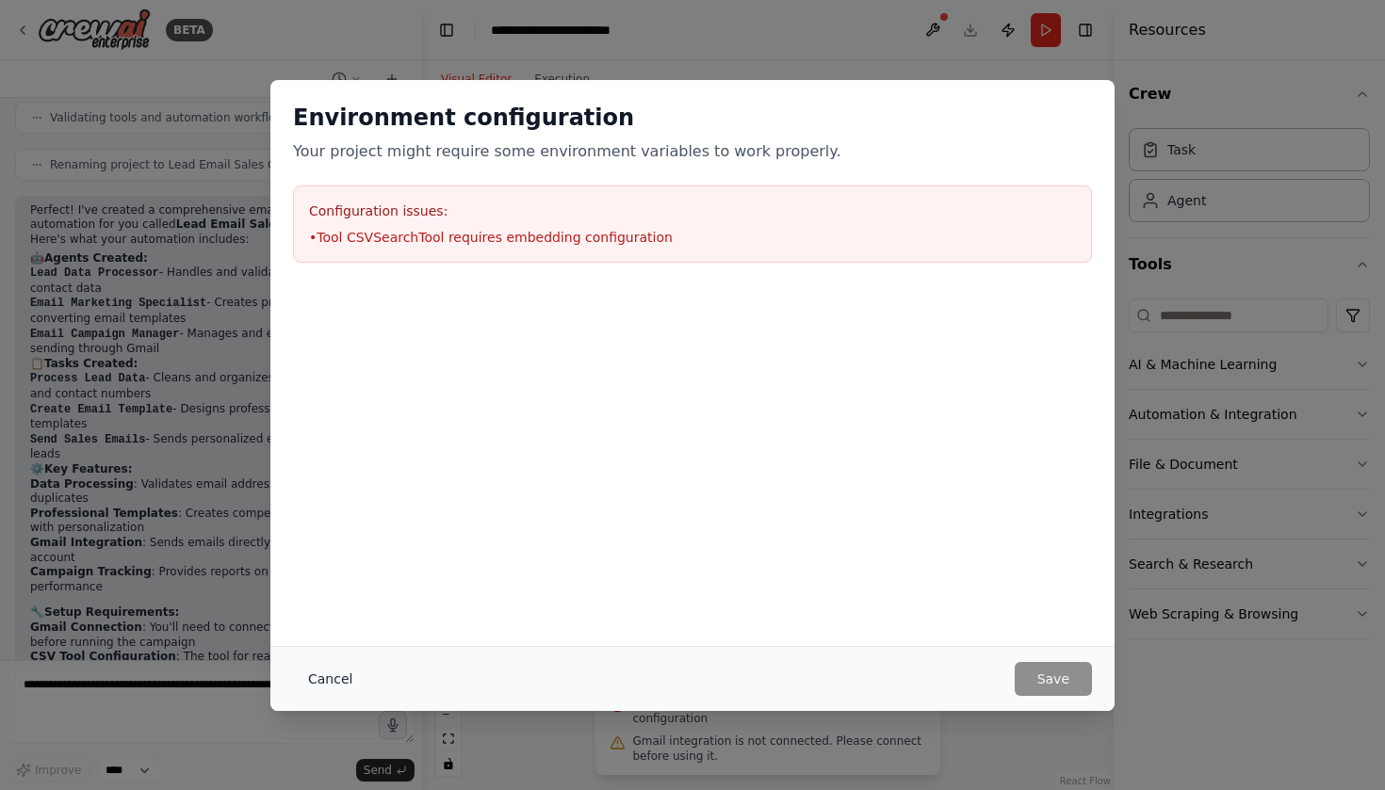
click at [351, 681] on button "Cancel" at bounding box center [330, 679] width 74 height 34
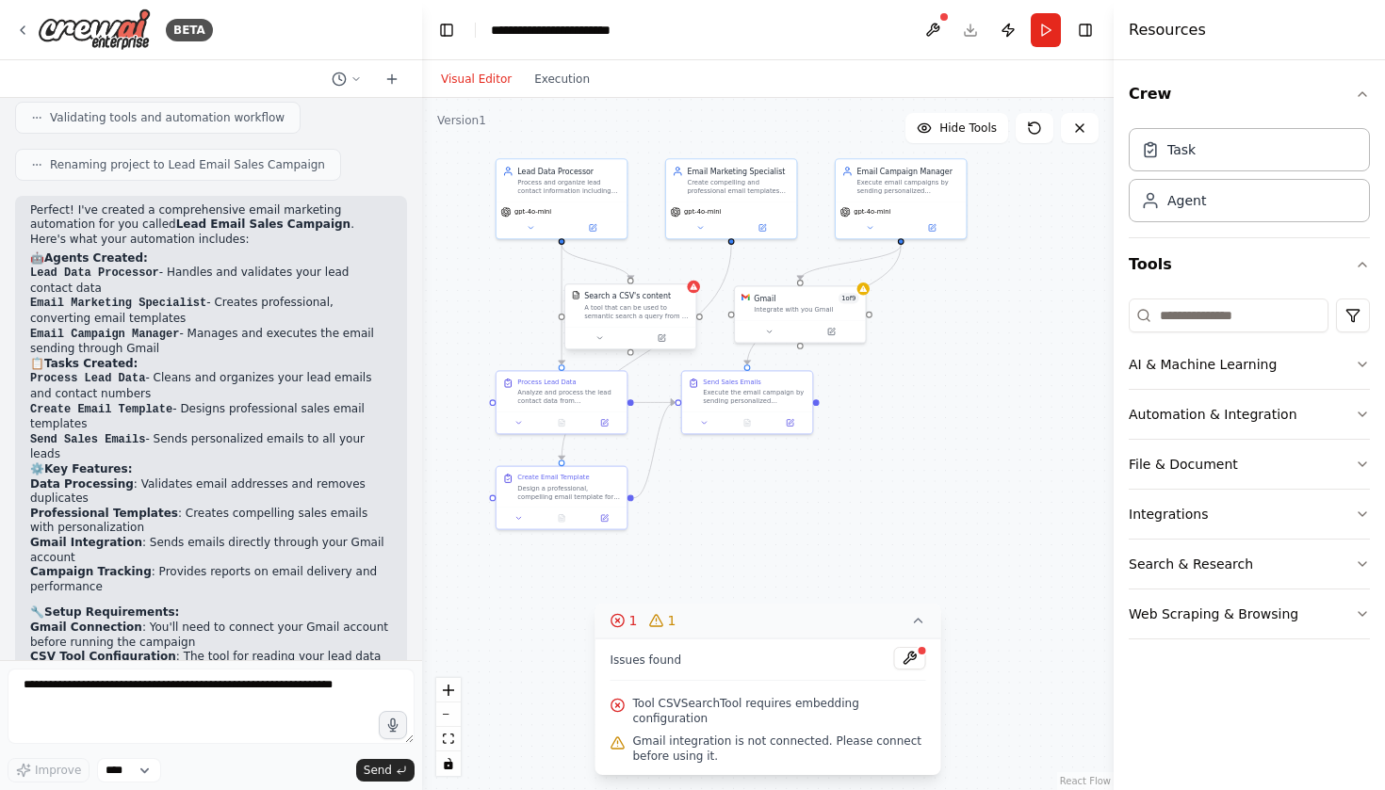
click at [677, 322] on div "Search a CSV's content A tool that can be used to semantic search a query from …" at bounding box center [630, 305] width 130 height 42
click at [671, 343] on button at bounding box center [661, 338] width 60 height 13
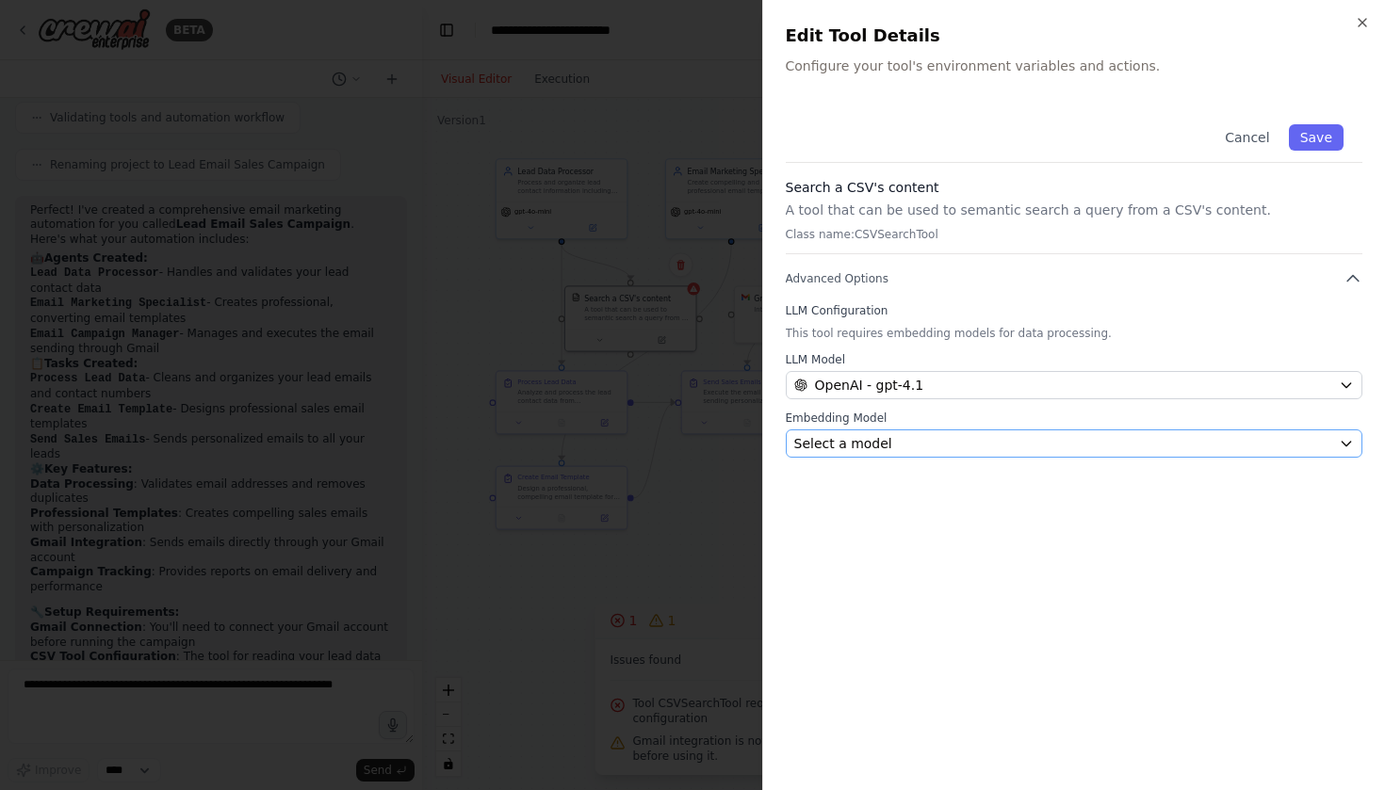
click at [855, 444] on span "Select a model" at bounding box center [843, 443] width 98 height 19
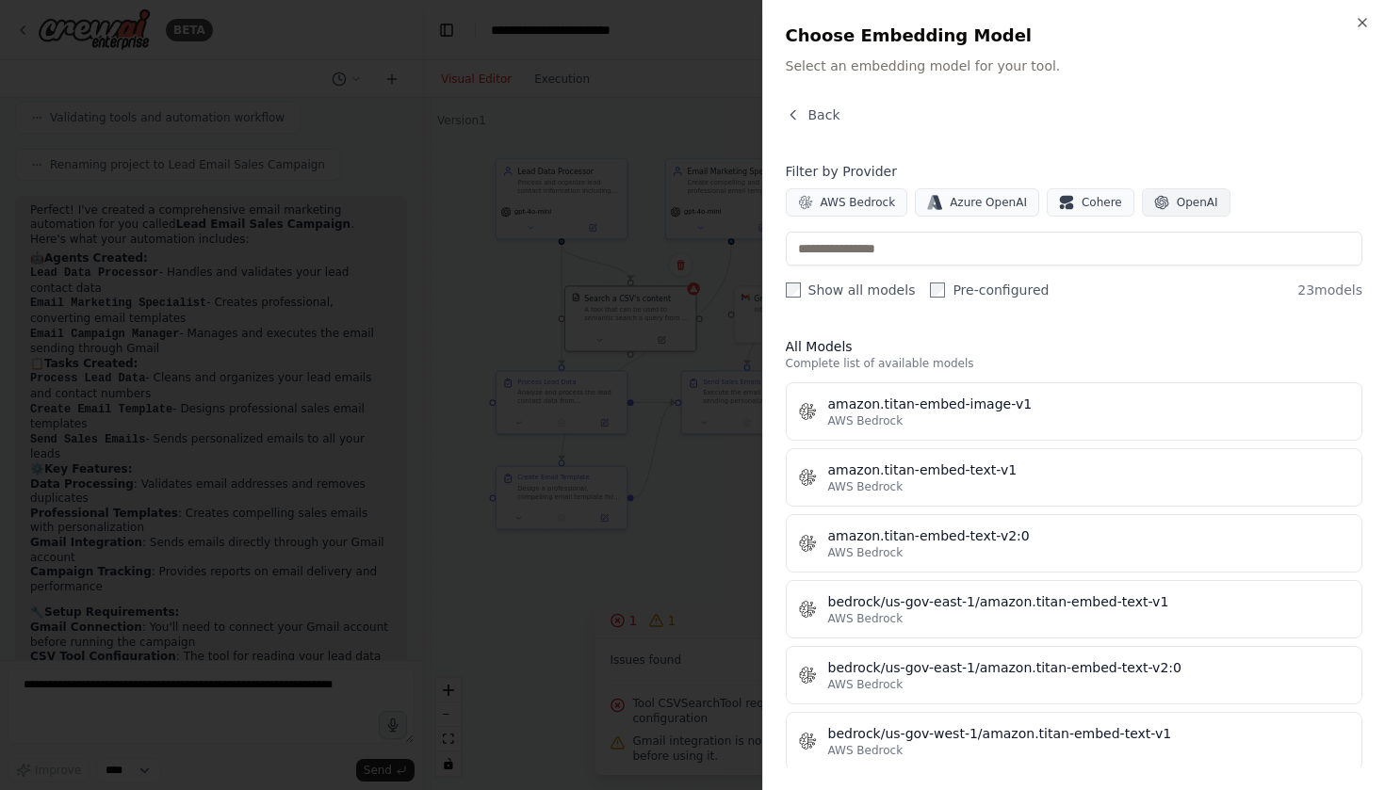
click at [1178, 200] on span "OpenAI" at bounding box center [1197, 202] width 41 height 15
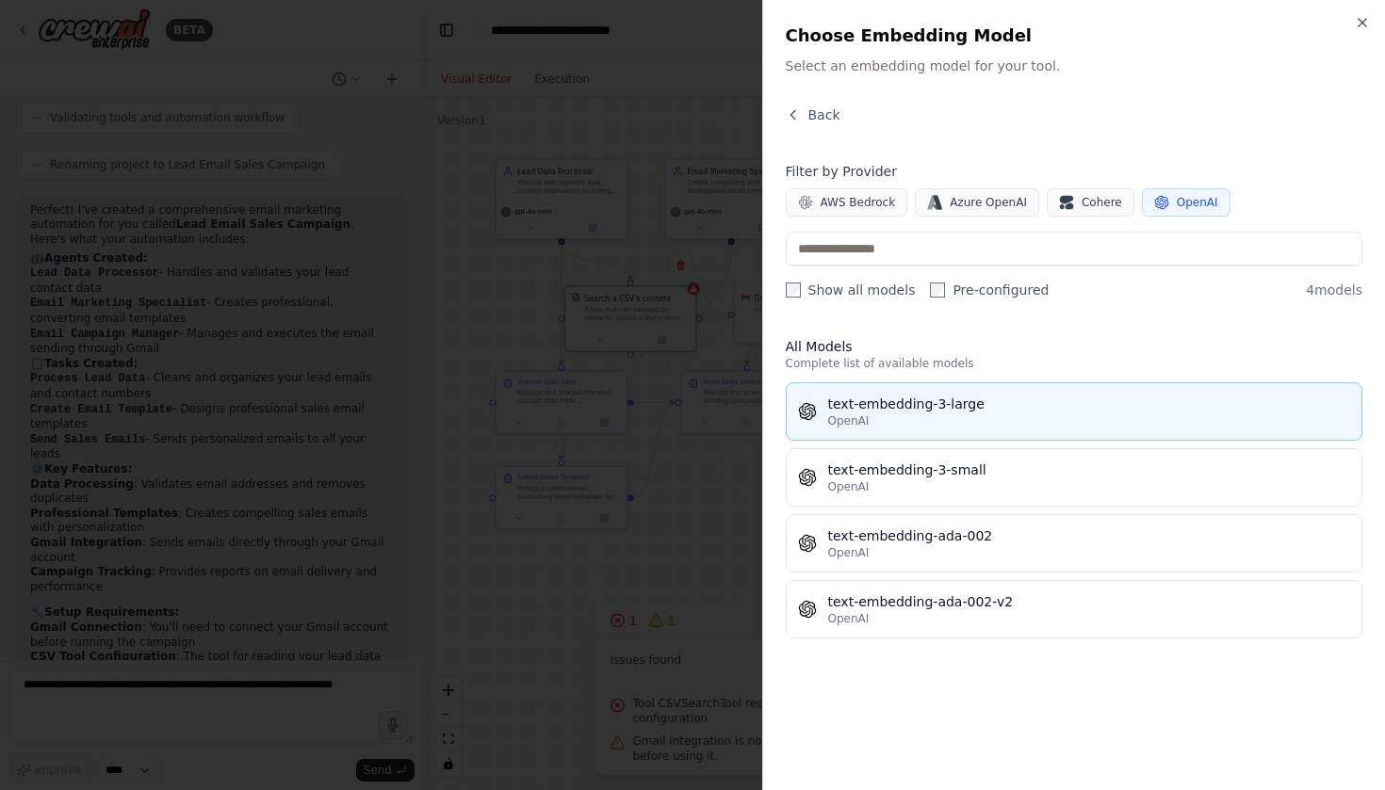
click at [975, 427] on div "OpenAI" at bounding box center [1089, 421] width 523 height 15
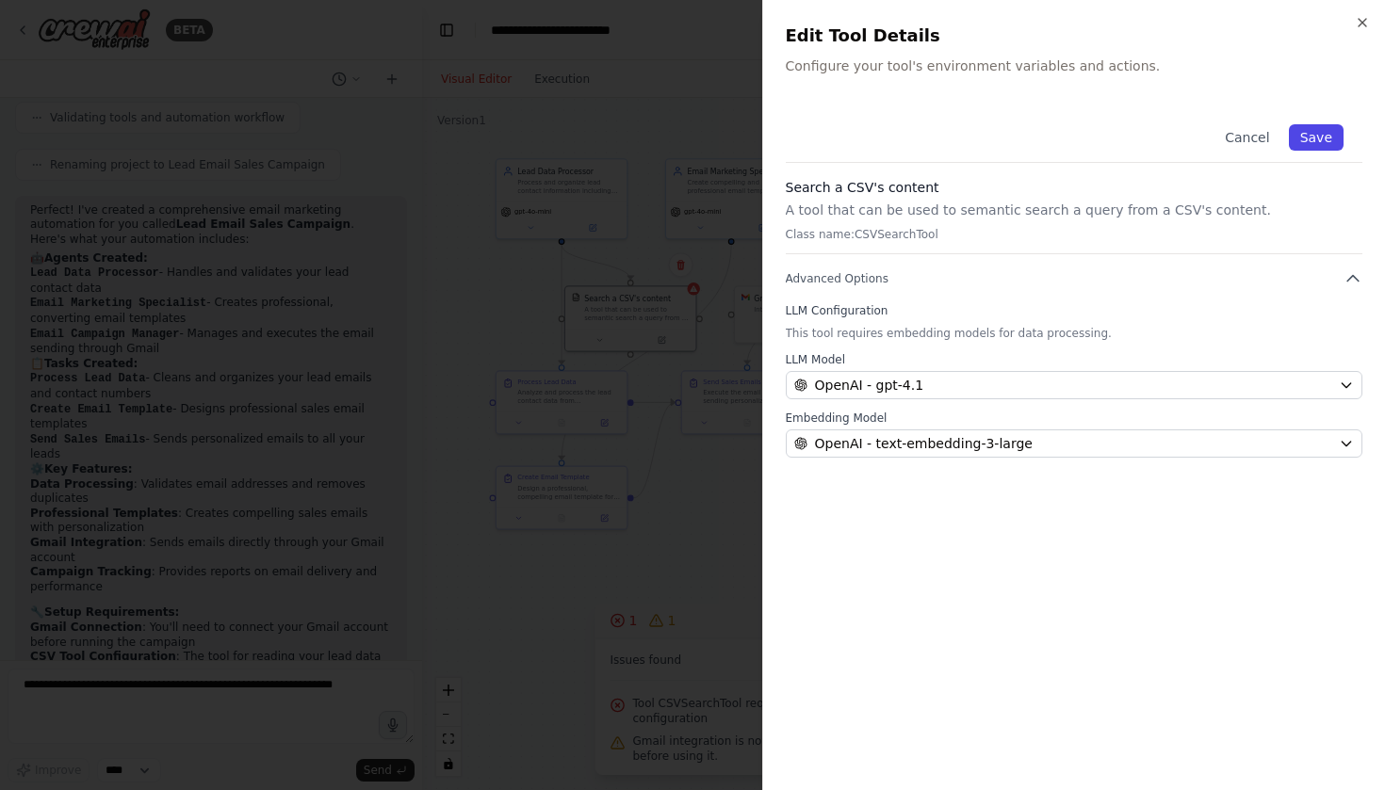
click at [1317, 139] on button "Save" at bounding box center [1316, 137] width 55 height 26
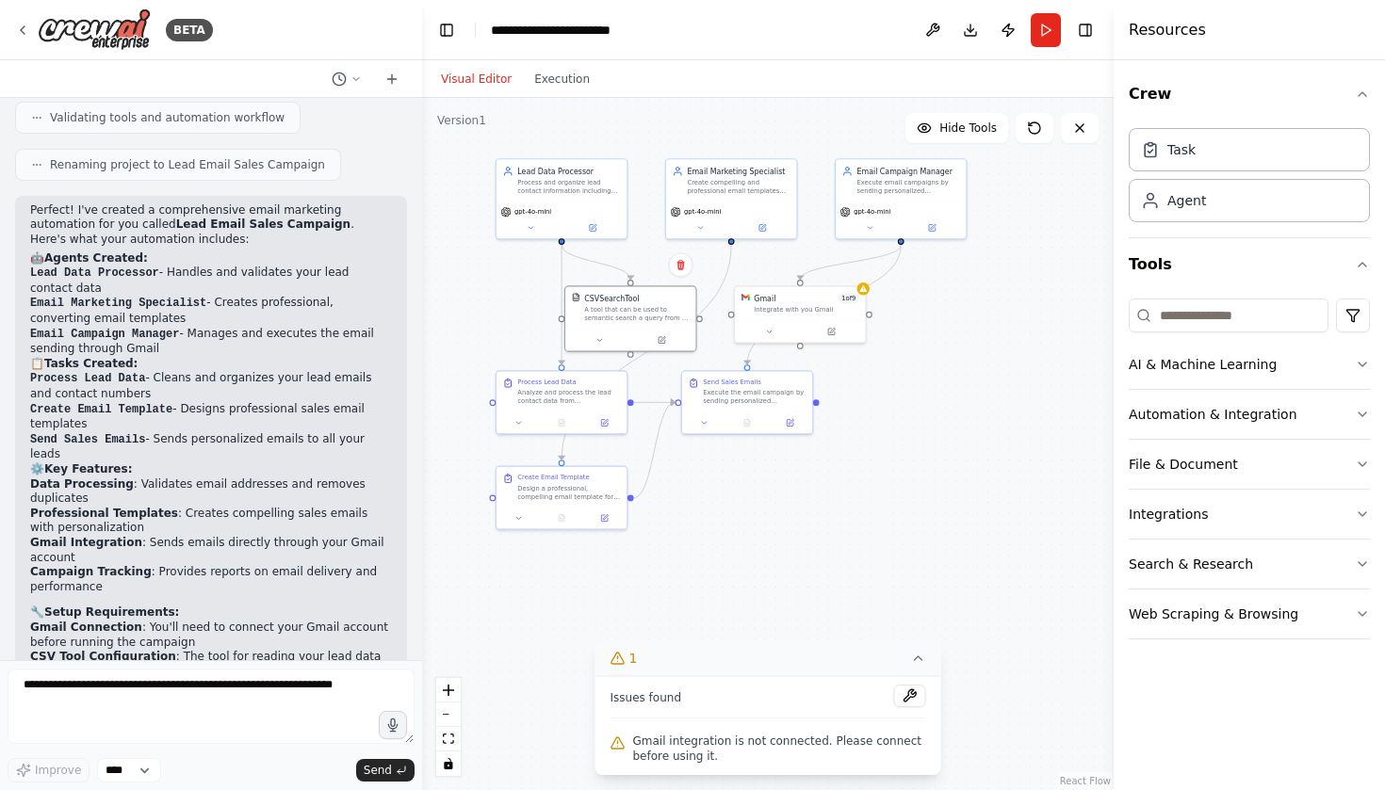
click at [760, 740] on span "Gmail integration is not connected. Please connect before using it." at bounding box center [779, 749] width 293 height 30
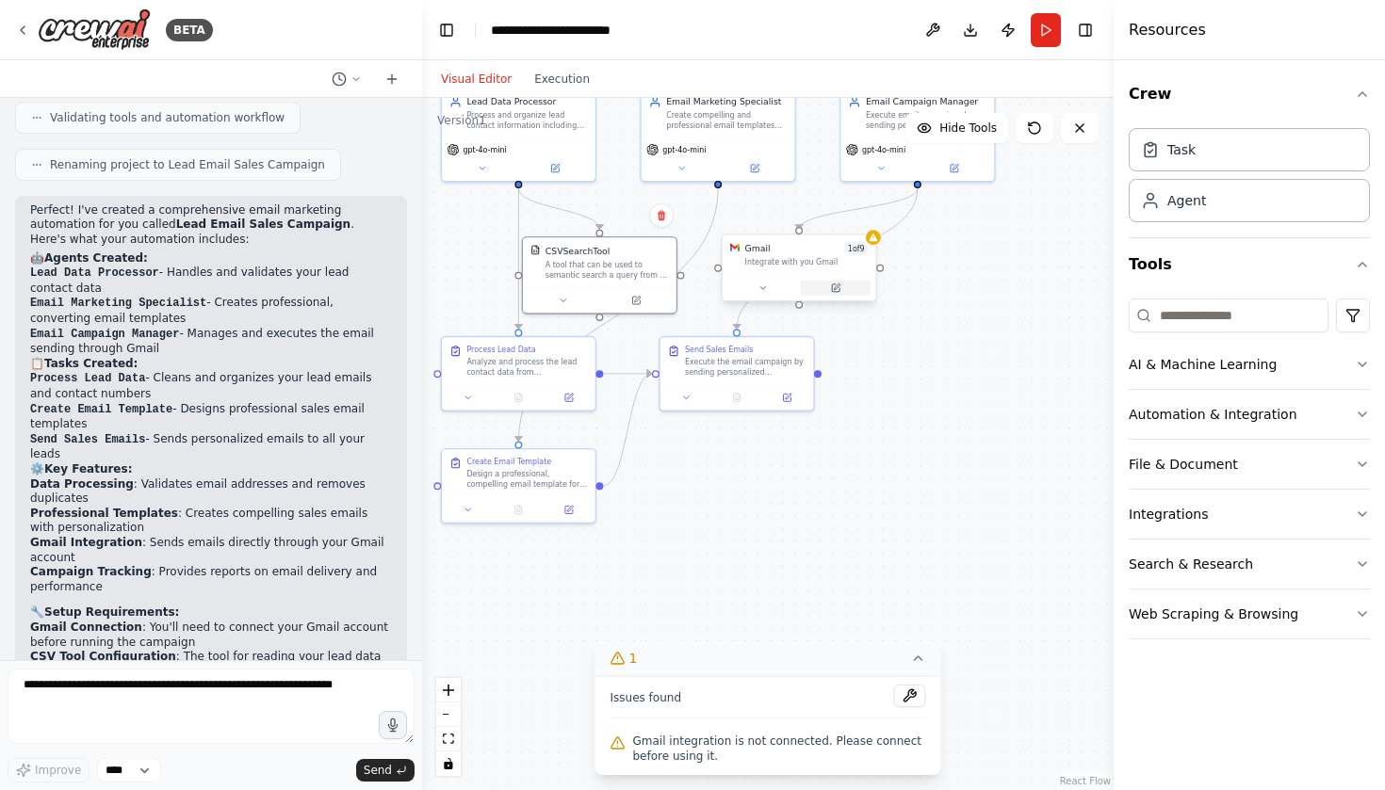
click at [850, 294] on button at bounding box center [835, 288] width 71 height 15
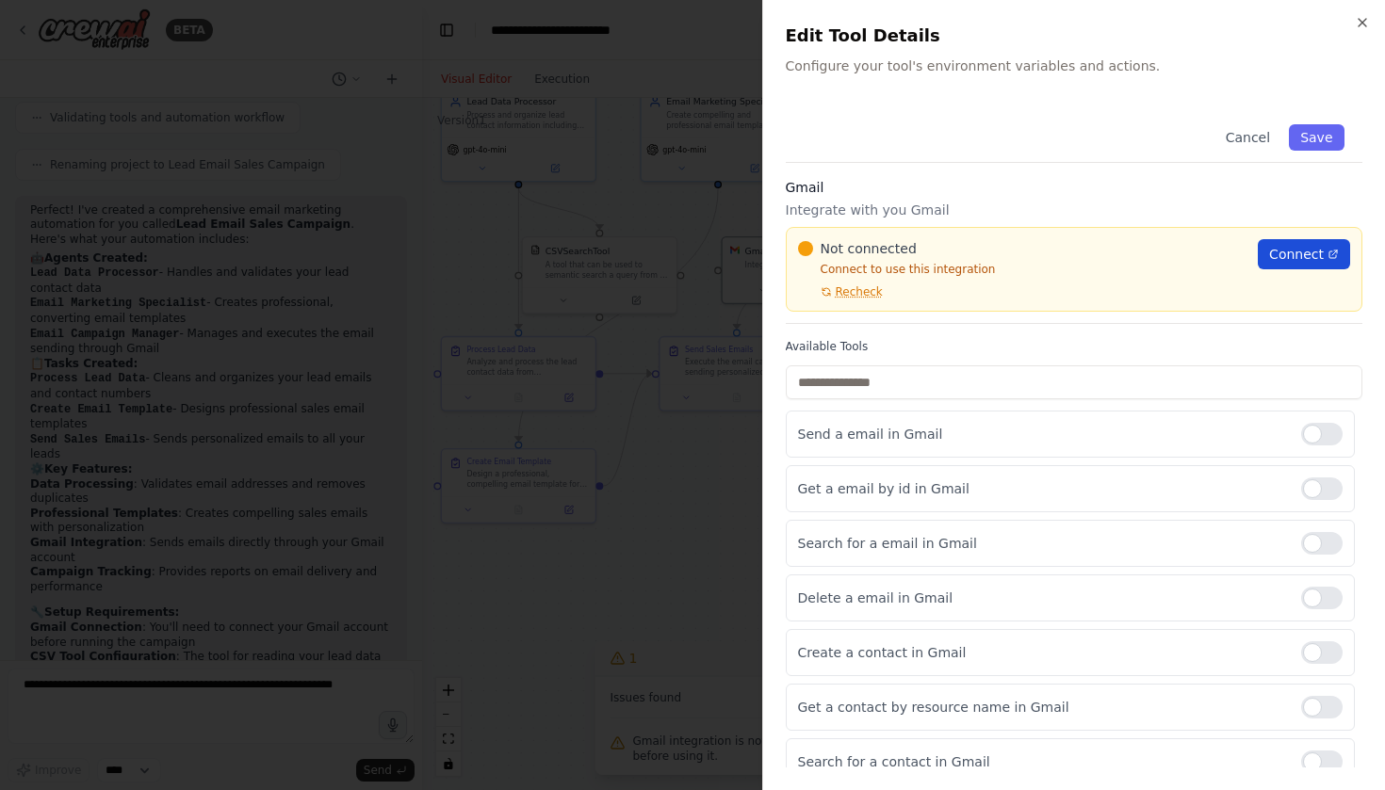
click at [1308, 252] on span "Connect" at bounding box center [1296, 254] width 55 height 19
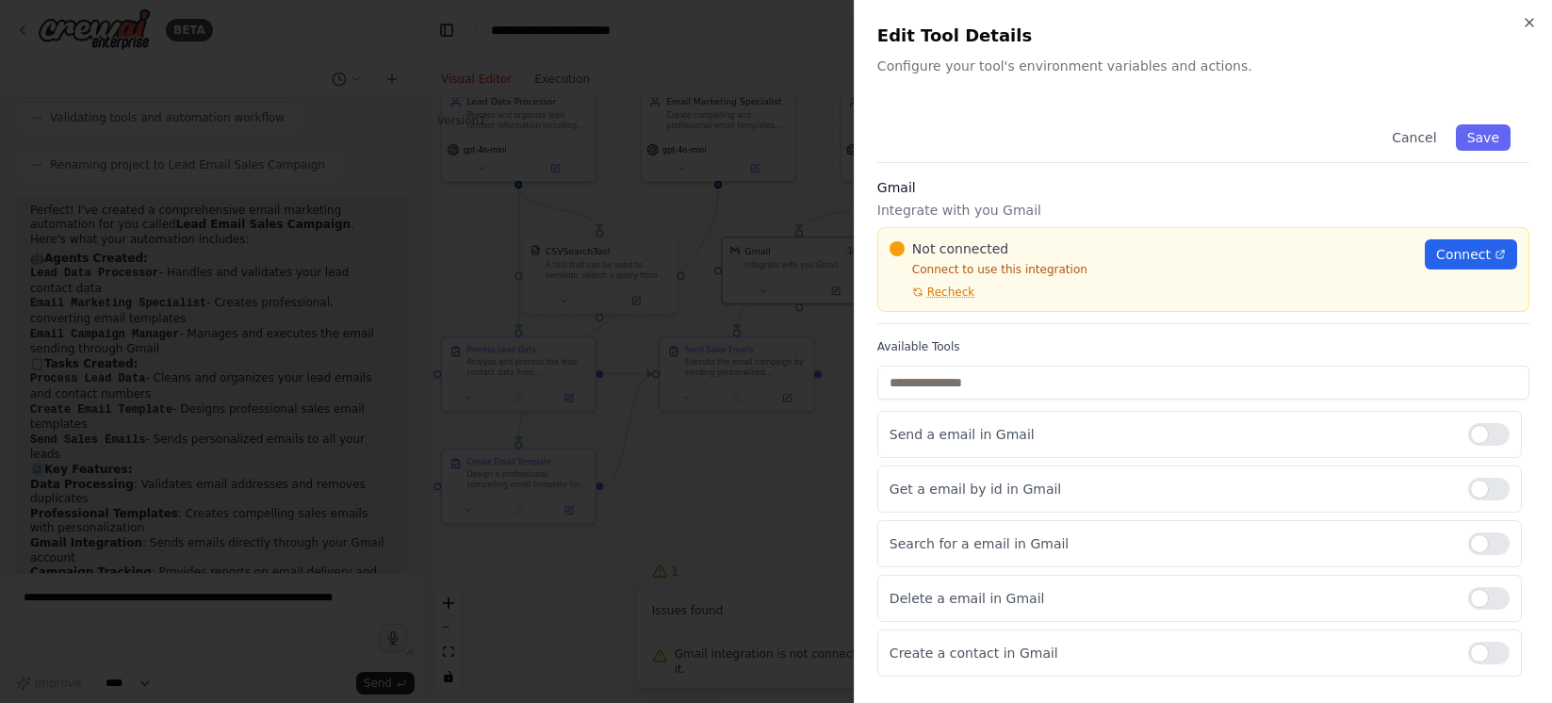
scroll to position [1408, 0]
click at [941, 291] on span "Recheck" at bounding box center [950, 291] width 47 height 15
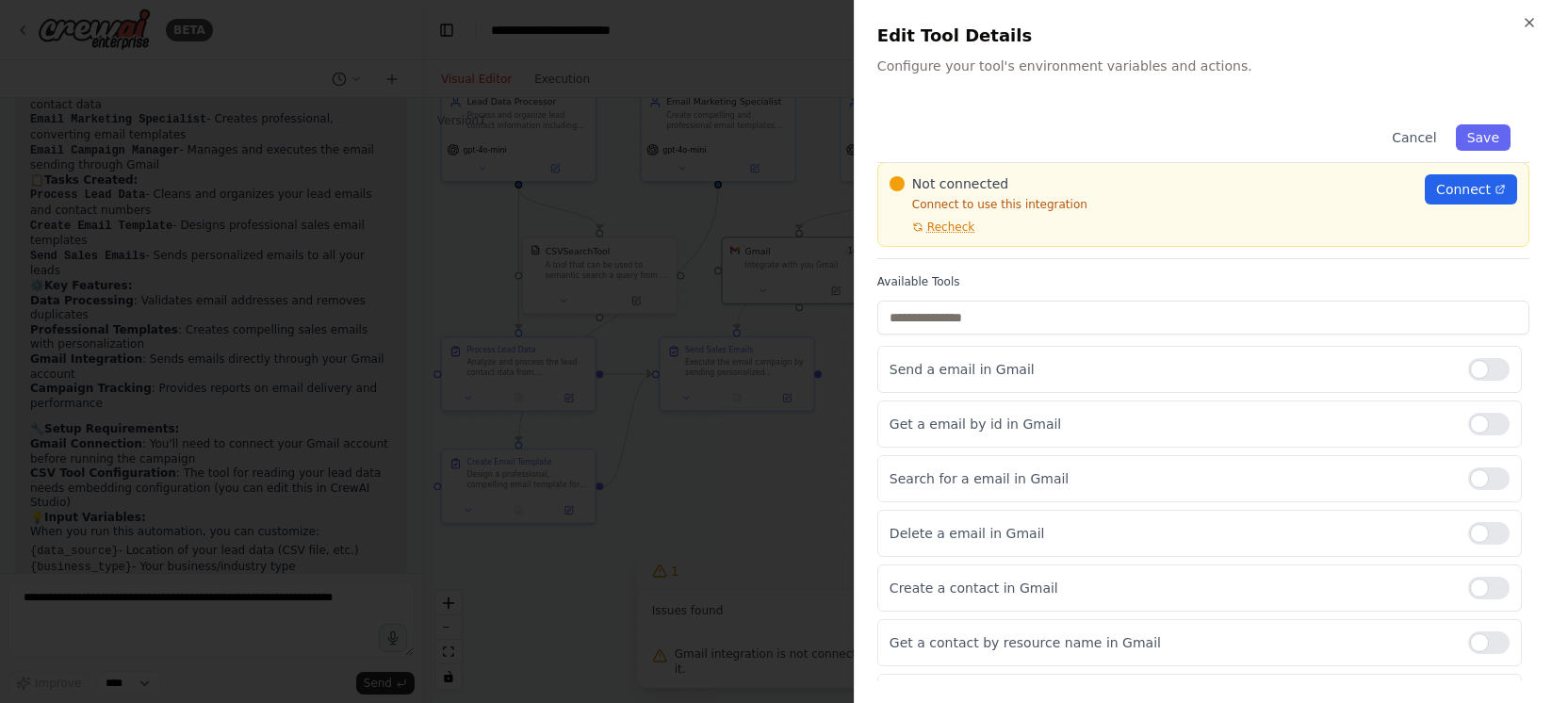
scroll to position [101, 0]
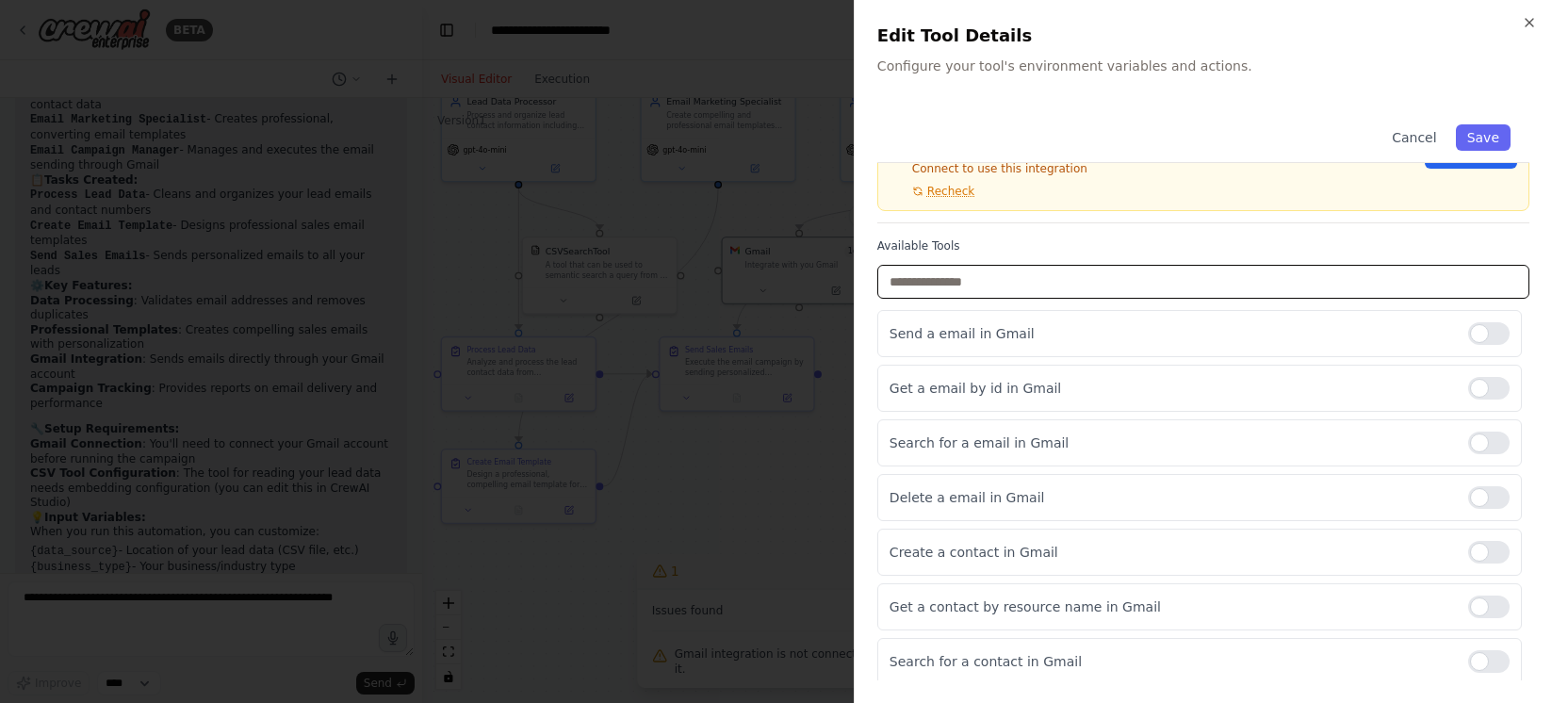
click at [1263, 271] on input "text" at bounding box center [1203, 282] width 652 height 34
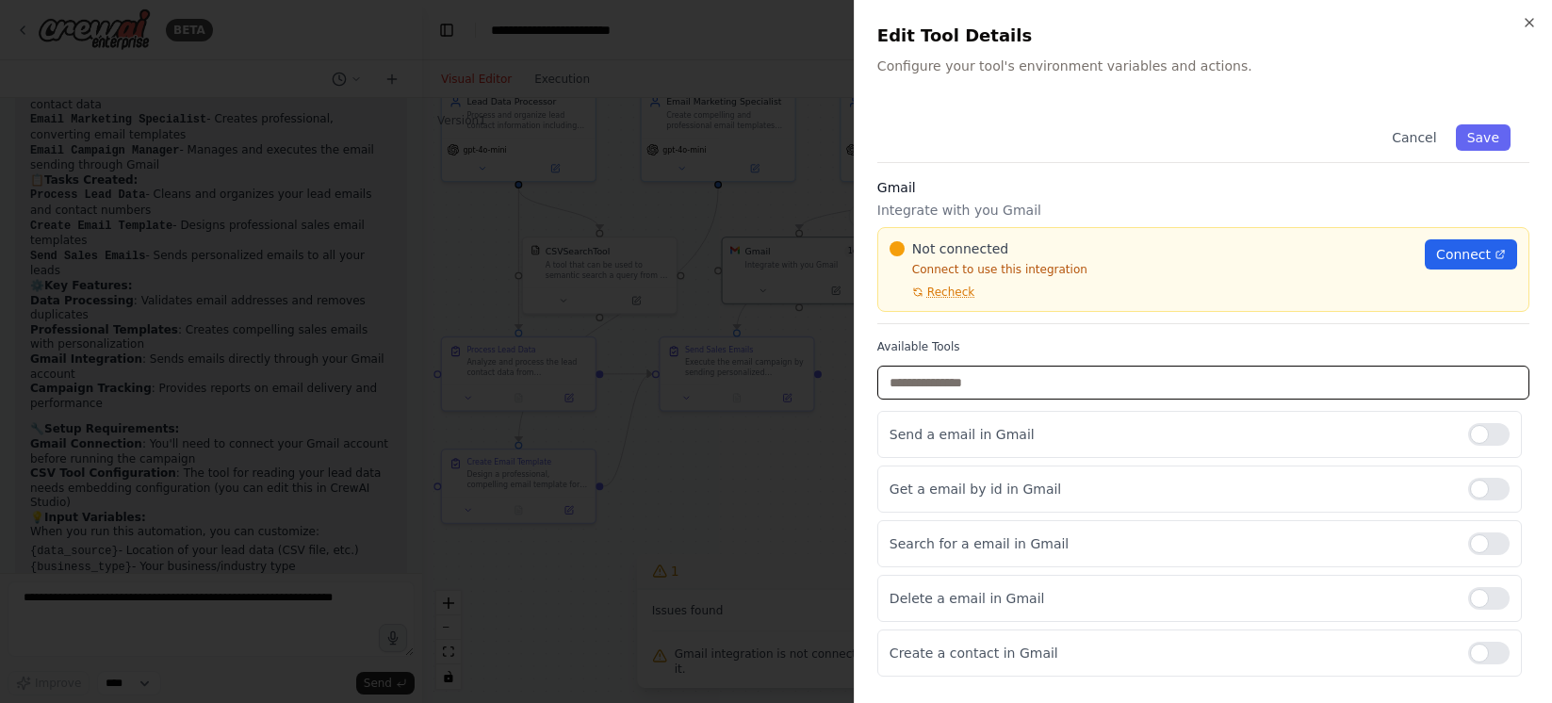
scroll to position [0, 0]
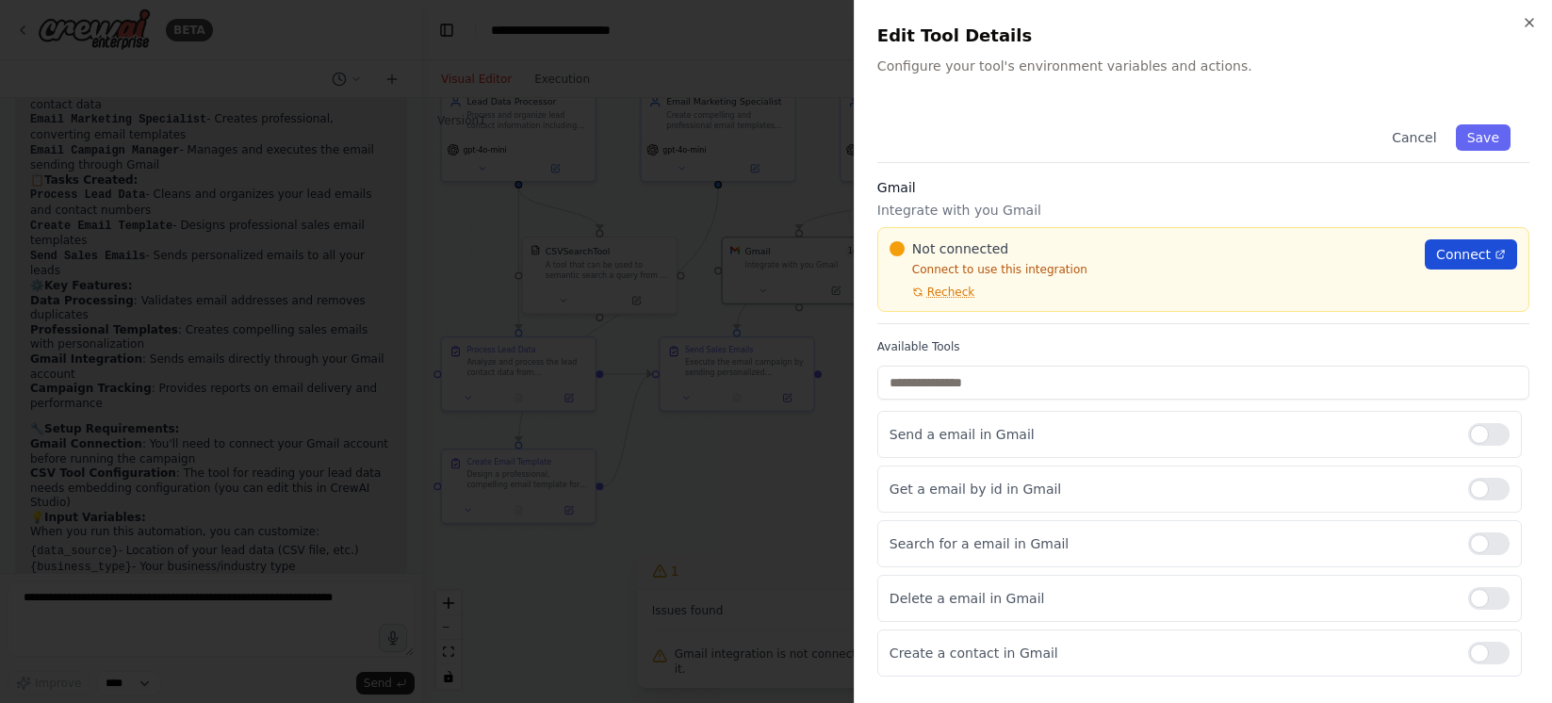
click at [1384, 254] on span "Connect" at bounding box center [1463, 254] width 55 height 19
click at [935, 295] on span "Recheck" at bounding box center [950, 291] width 47 height 15
click at [941, 296] on span "Recheck" at bounding box center [950, 291] width 47 height 15
click at [1384, 133] on button "Cancel" at bounding box center [1413, 137] width 67 height 26
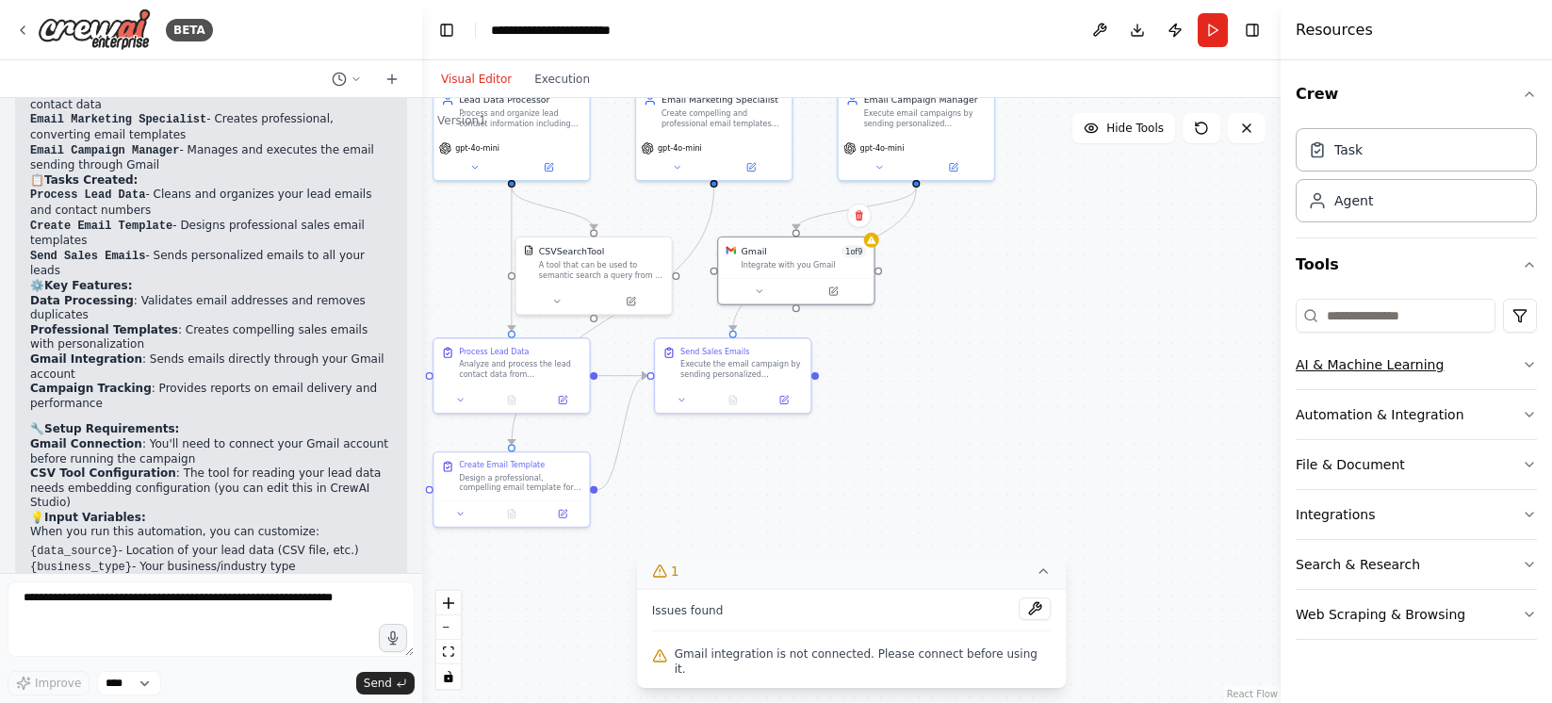
click at [1384, 363] on button "AI & Machine Learning" at bounding box center [1415, 364] width 241 height 49
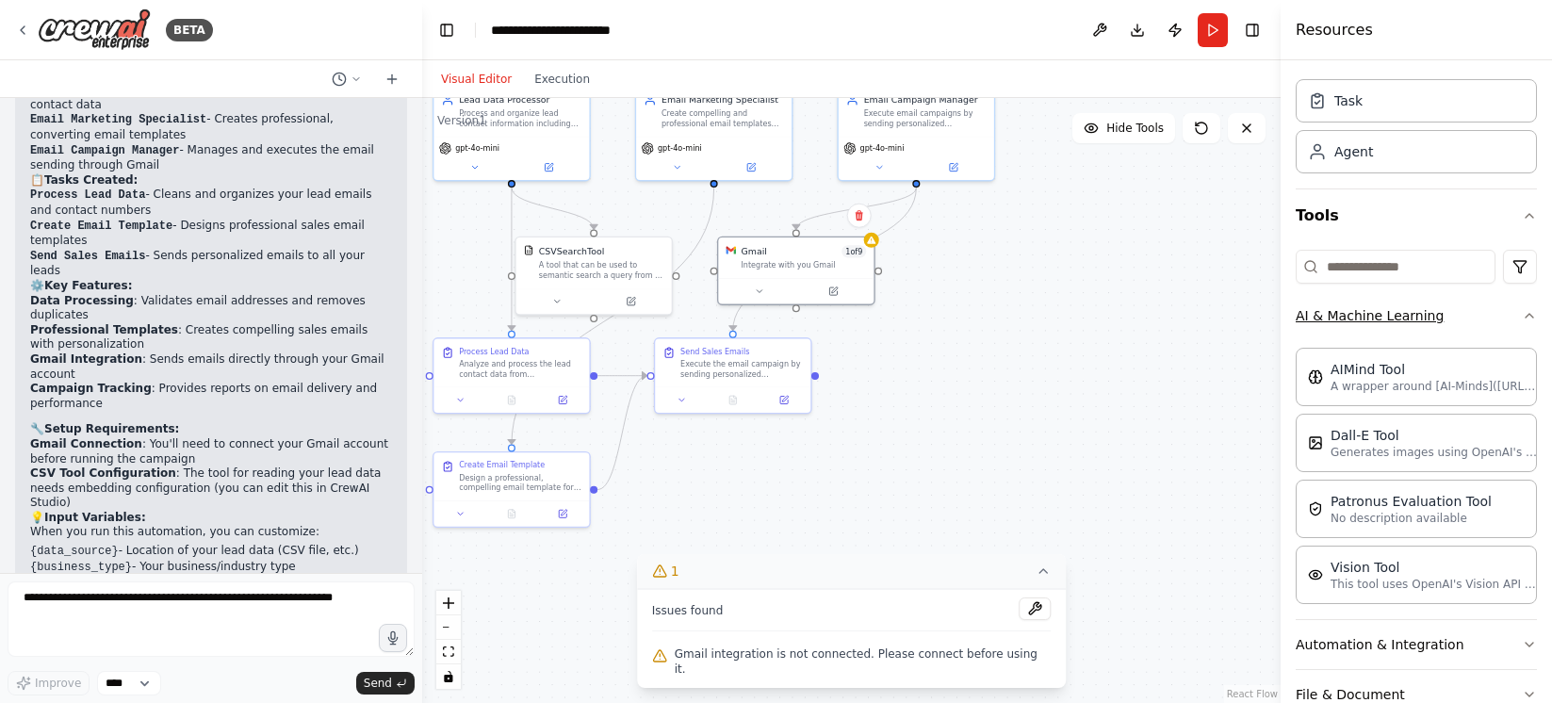
scroll to position [52, 0]
click at [1384, 310] on button "AI & Machine Learning" at bounding box center [1415, 312] width 241 height 49
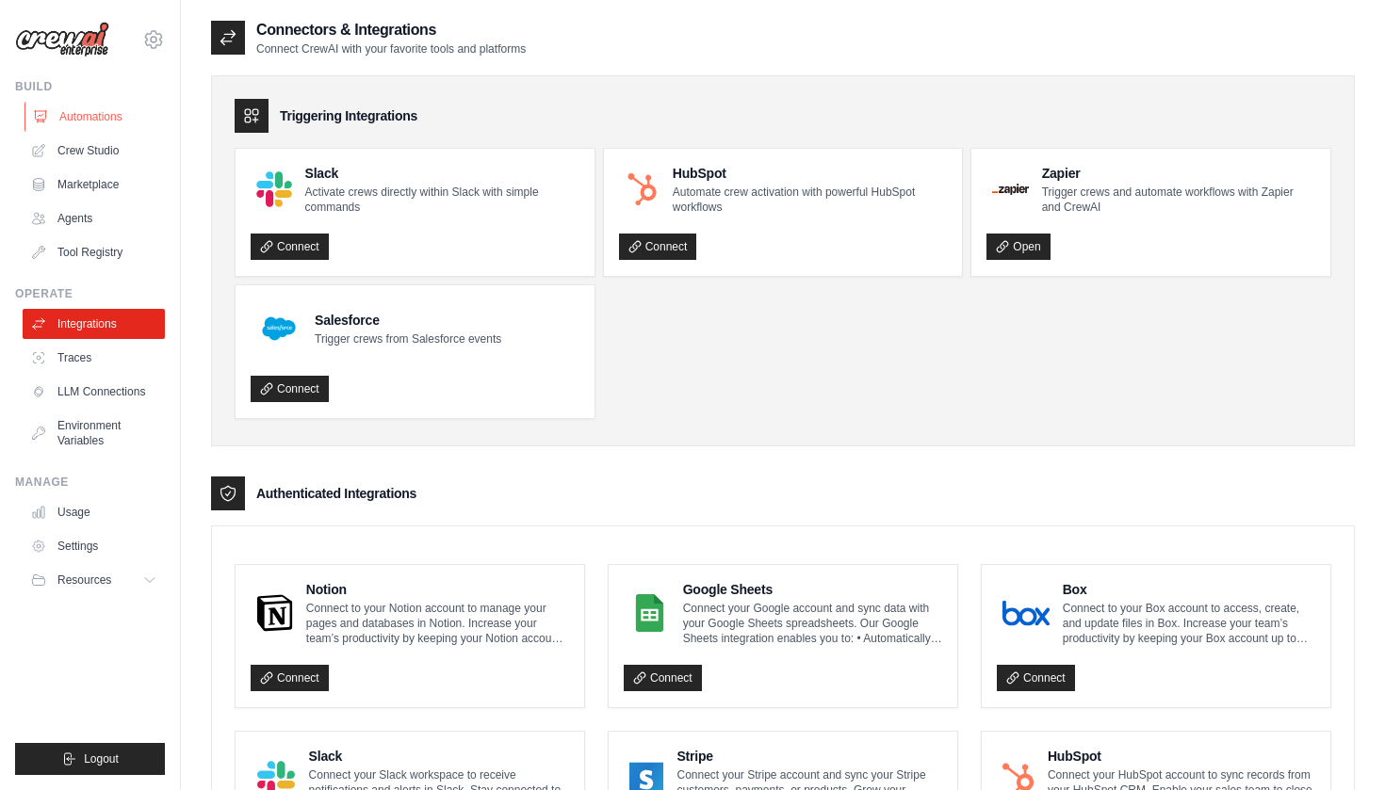
click at [102, 121] on link "Automations" at bounding box center [95, 117] width 142 height 30
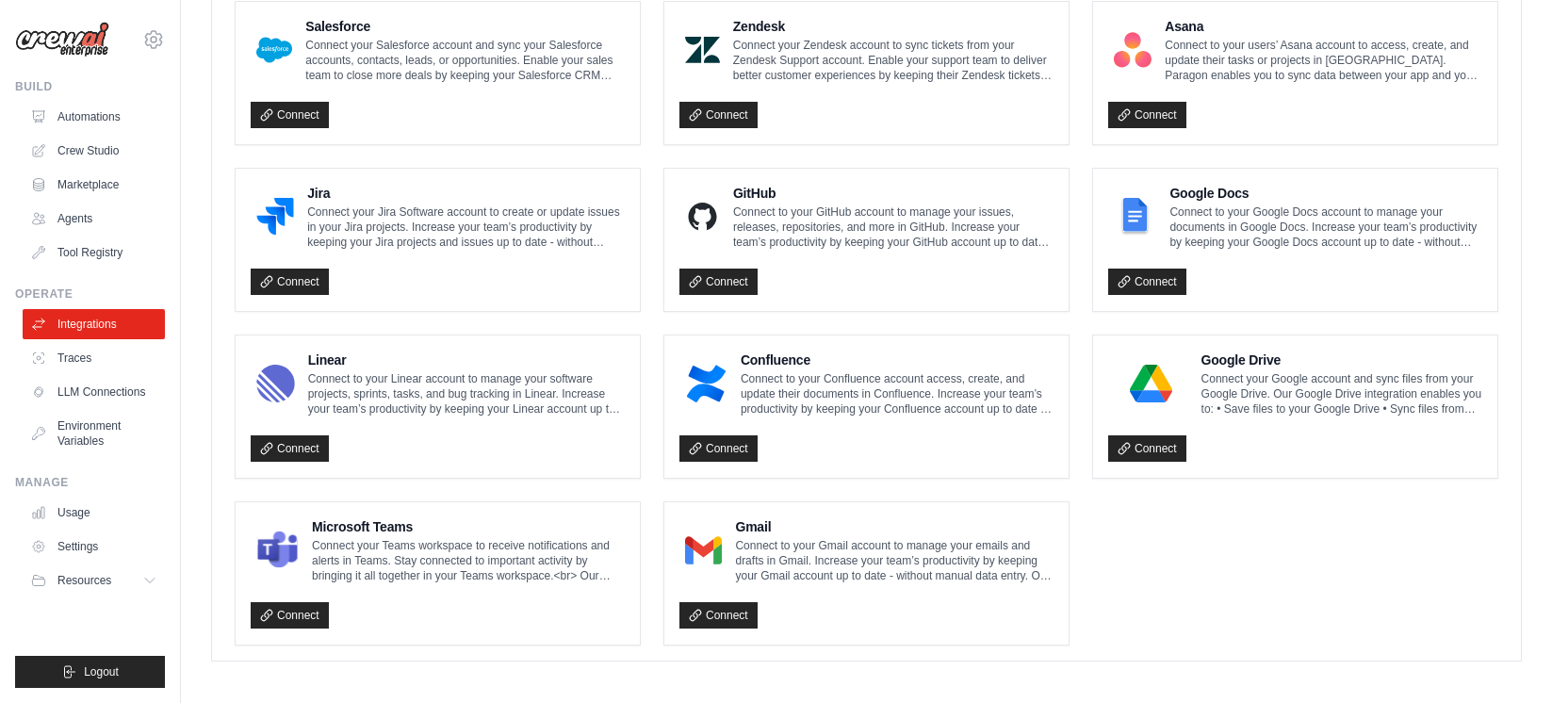
scroll to position [1061, 0]
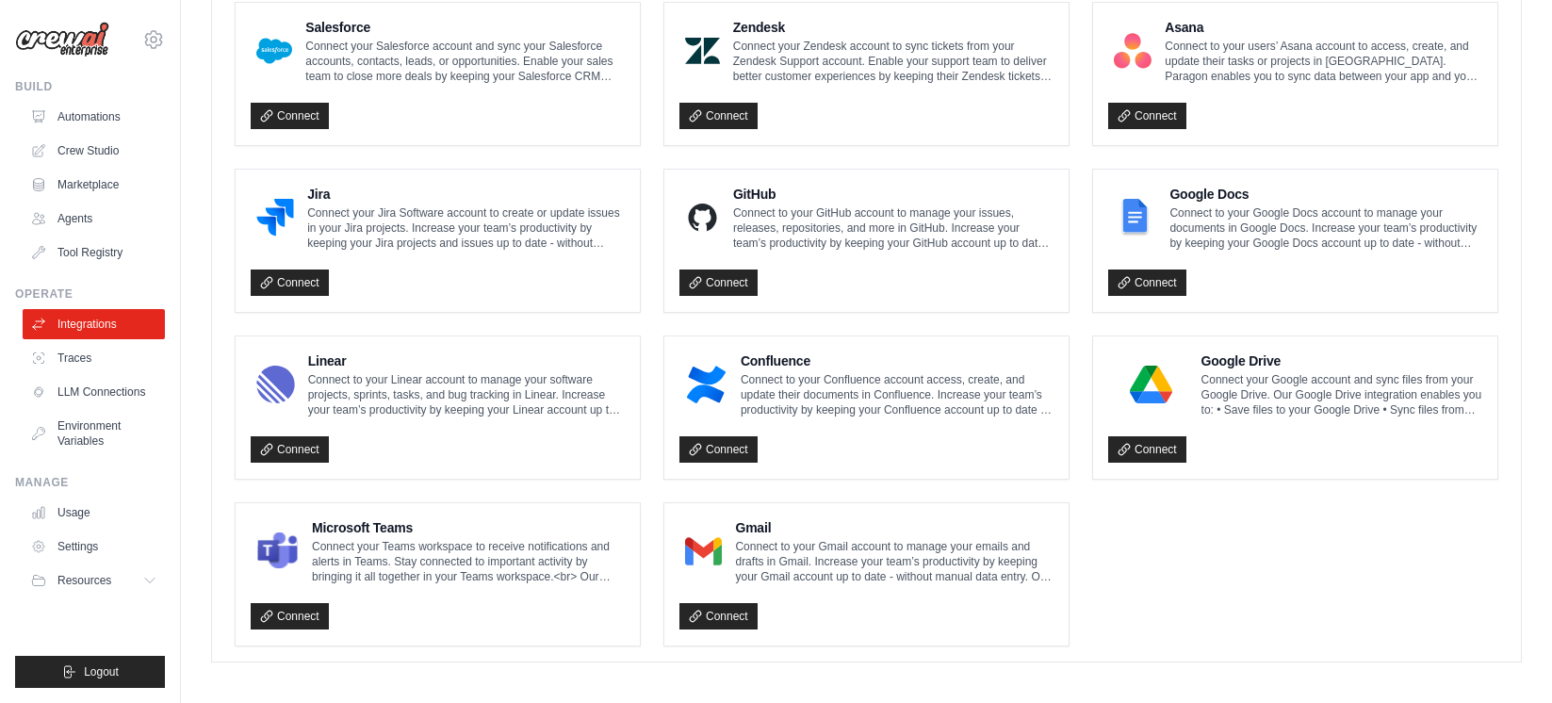
click at [690, 592] on div "Connect" at bounding box center [866, 611] width 374 height 39
click at [711, 609] on link "Connect" at bounding box center [718, 616] width 78 height 26
